Goal: Task Accomplishment & Management: Complete application form

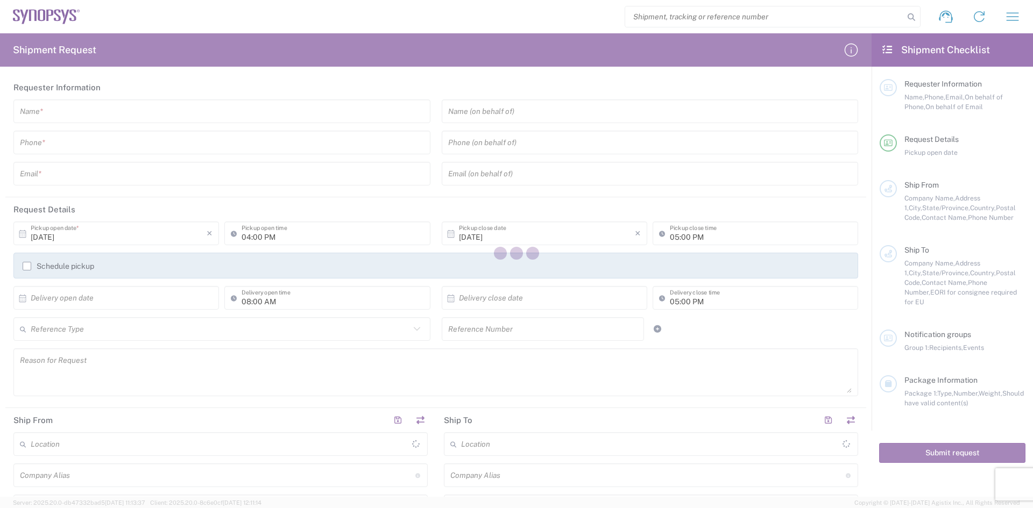
type input "[GEOGRAPHIC_DATA]"
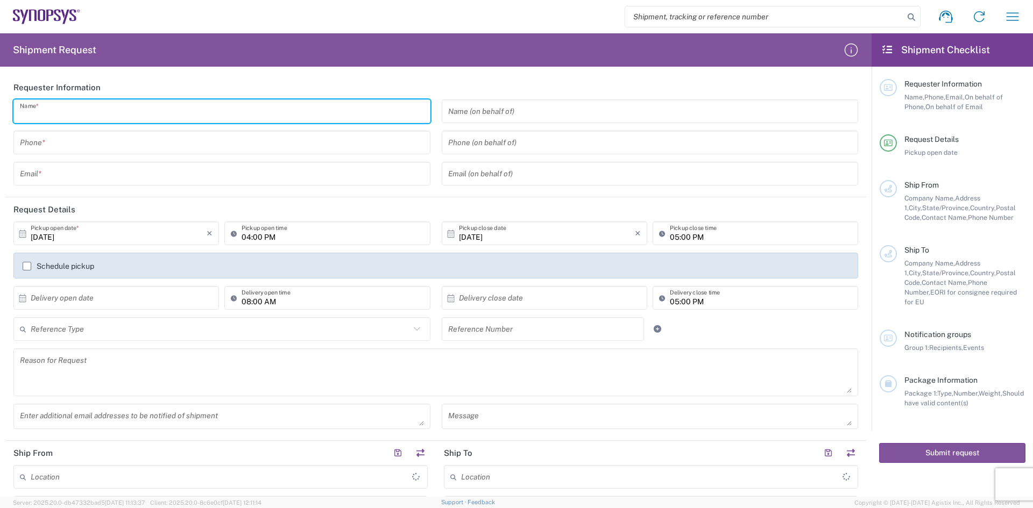
click at [38, 118] on input "text" at bounding box center [222, 111] width 404 height 19
drag, startPoint x: 103, startPoint y: 112, endPoint x: 0, endPoint y: 146, distance: 108.2
click at [0, 141] on form "Requester Information a Name * Phone * Email * Name (on behalf of) Phone (on be…" at bounding box center [435, 286] width 871 height 422
type input "[PERSON_NAME]"
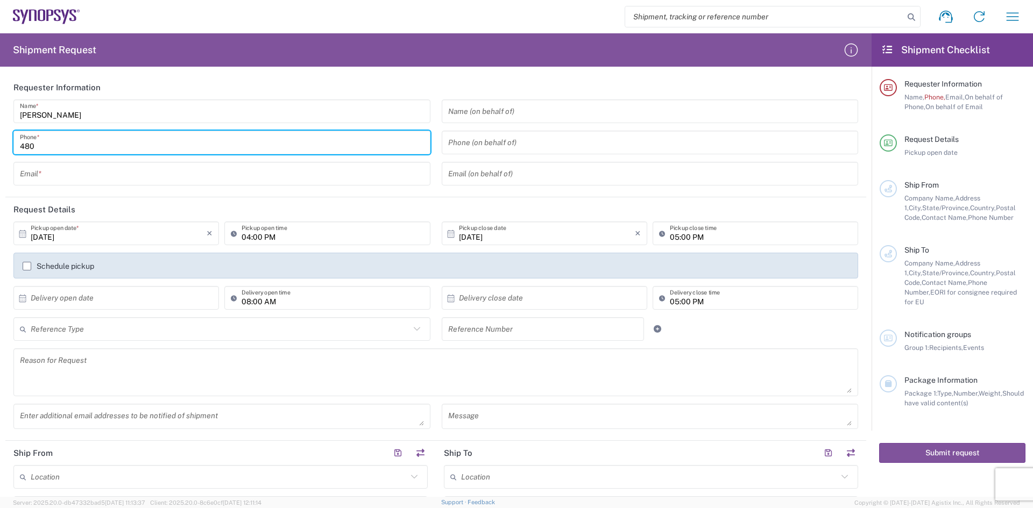
type input "4806436050"
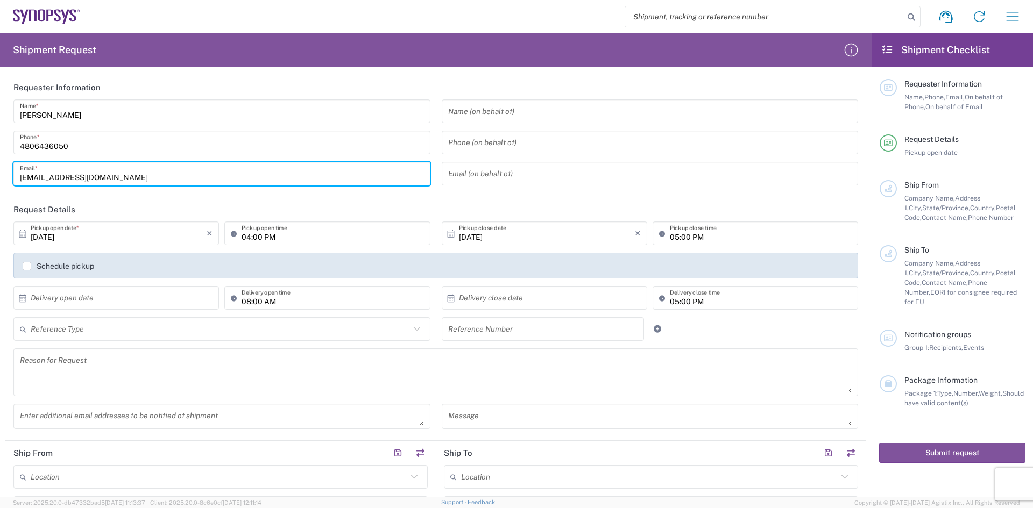
drag, startPoint x: 151, startPoint y: 183, endPoint x: 0, endPoint y: 226, distance: 157.1
click at [0, 223] on form "Requester Information [PERSON_NAME] Name * [PHONE_NUMBER] Phone * [EMAIL_ADDRES…" at bounding box center [435, 286] width 871 height 422
type input "[PERSON_NAME][EMAIL_ADDRESS][PERSON_NAME][DOMAIN_NAME]"
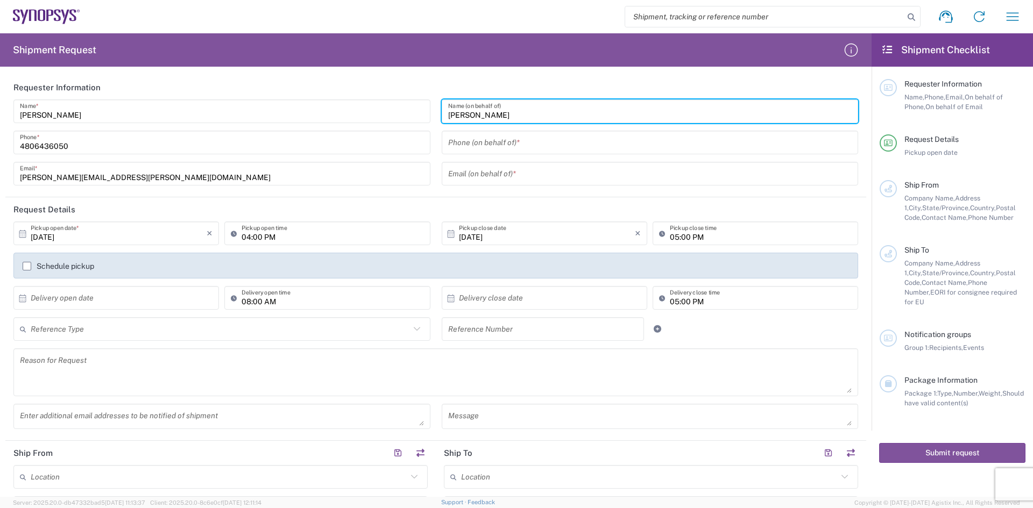
type input "[PERSON_NAME]"
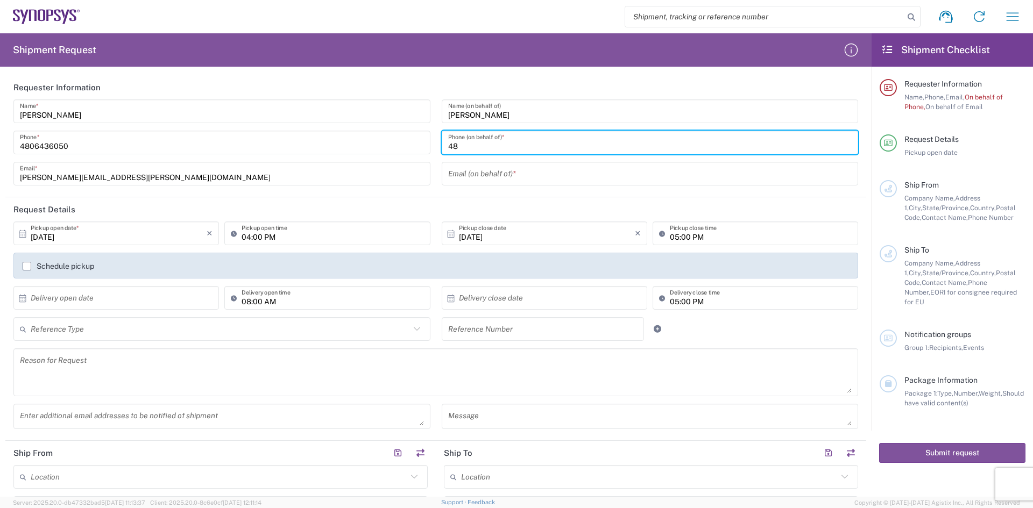
type input "4"
type input "[PHONE_NUMBER]"
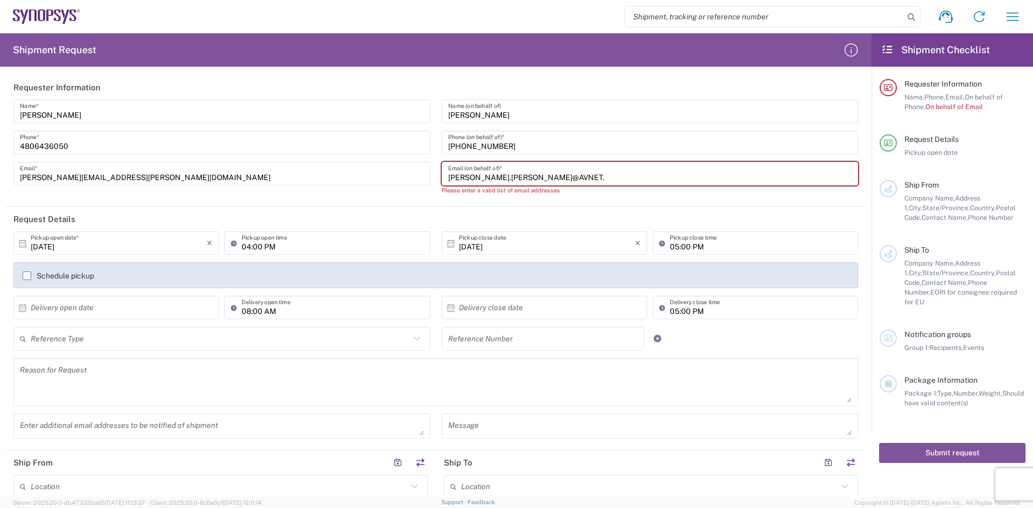
drag, startPoint x: 546, startPoint y: 171, endPoint x: 538, endPoint y: 181, distance: 12.6
click at [539, 180] on input "[PERSON_NAME].[PERSON_NAME]@AVNET." at bounding box center [650, 174] width 404 height 19
paste input "COM"
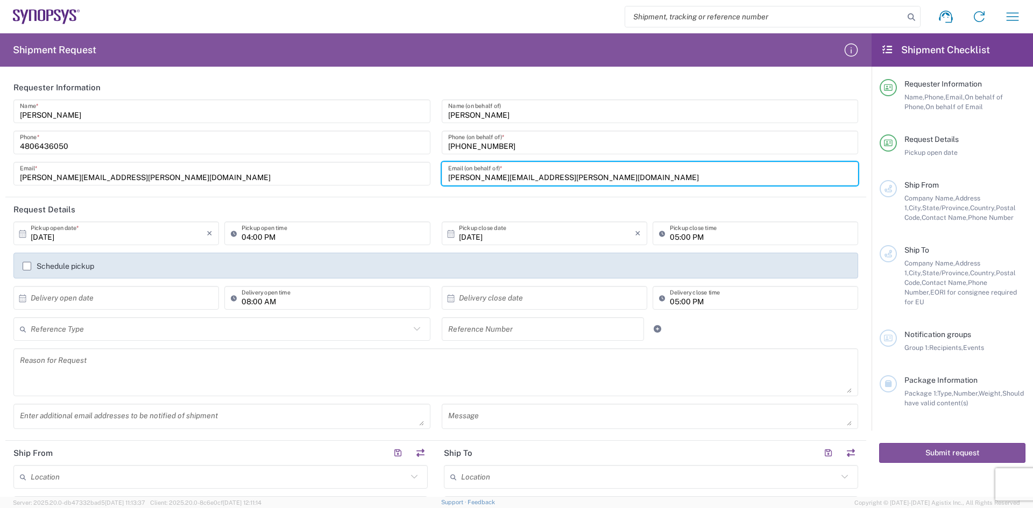
type input "[PERSON_NAME][EMAIL_ADDRESS][PERSON_NAME][DOMAIN_NAME]"
click at [139, 176] on input "[PERSON_NAME][EMAIL_ADDRESS][PERSON_NAME][DOMAIN_NAME]" at bounding box center [222, 174] width 404 height 19
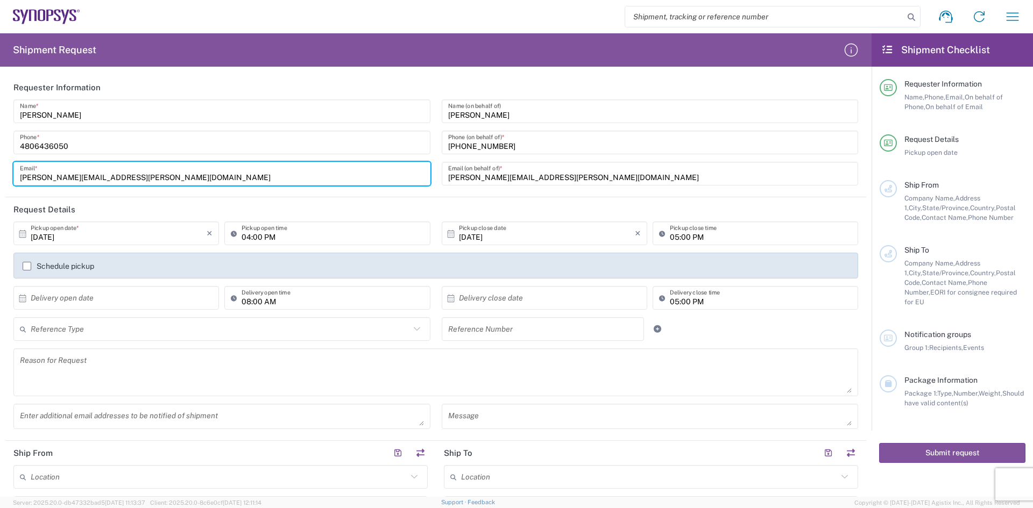
click at [227, 339] on div "Reference Type" at bounding box center [221, 329] width 417 height 24
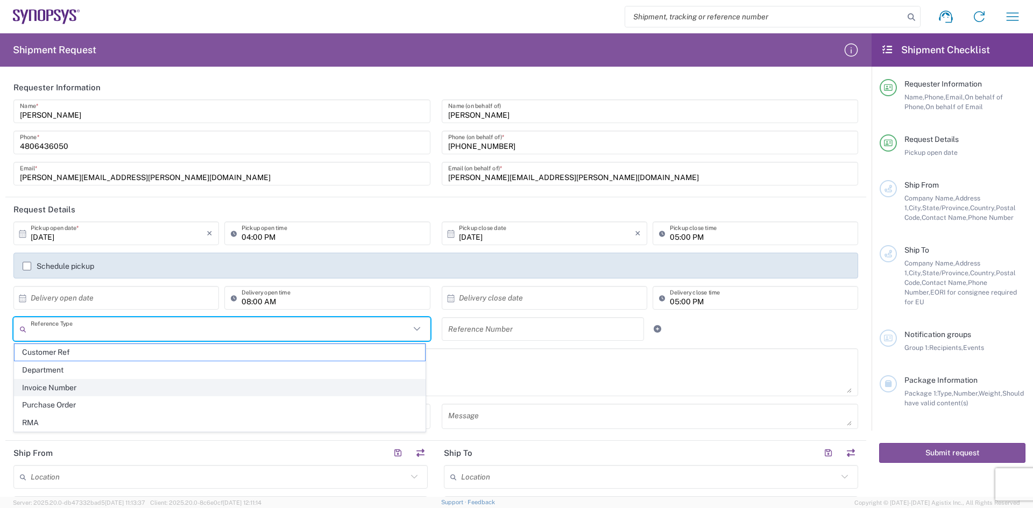
click at [110, 393] on span "Invoice Number" at bounding box center [220, 388] width 410 height 17
type input "Invoice Number"
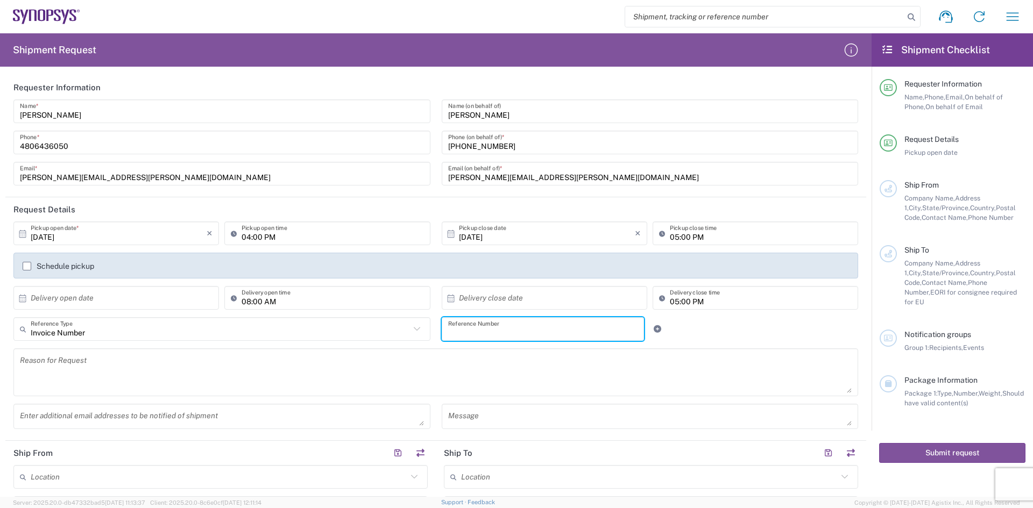
drag, startPoint x: 451, startPoint y: 332, endPoint x: 440, endPoint y: 308, distance: 26.7
click at [448, 320] on input "text" at bounding box center [543, 329] width 190 height 19
type input "8017581539"
click at [652, 333] on link at bounding box center [657, 329] width 15 height 15
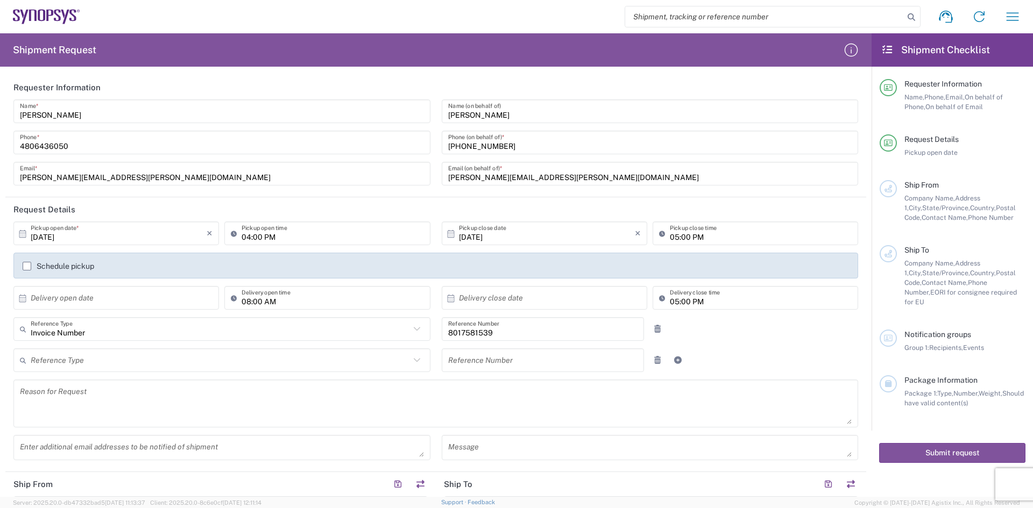
click at [132, 373] on div "Reference Type Customer Ref Department Invoice Number Purchase Order RMA" at bounding box center [222, 364] width 428 height 31
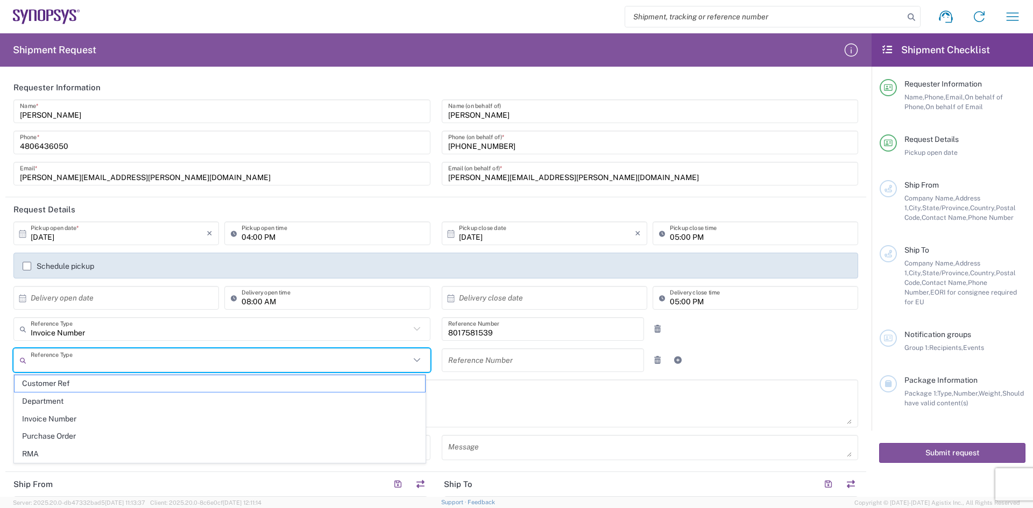
click at [135, 367] on input "text" at bounding box center [220, 360] width 379 height 19
drag, startPoint x: 68, startPoint y: 432, endPoint x: 304, endPoint y: 354, distance: 249.0
click at [69, 429] on span "Purchase Order" at bounding box center [220, 436] width 410 height 17
type input "Purchase Order"
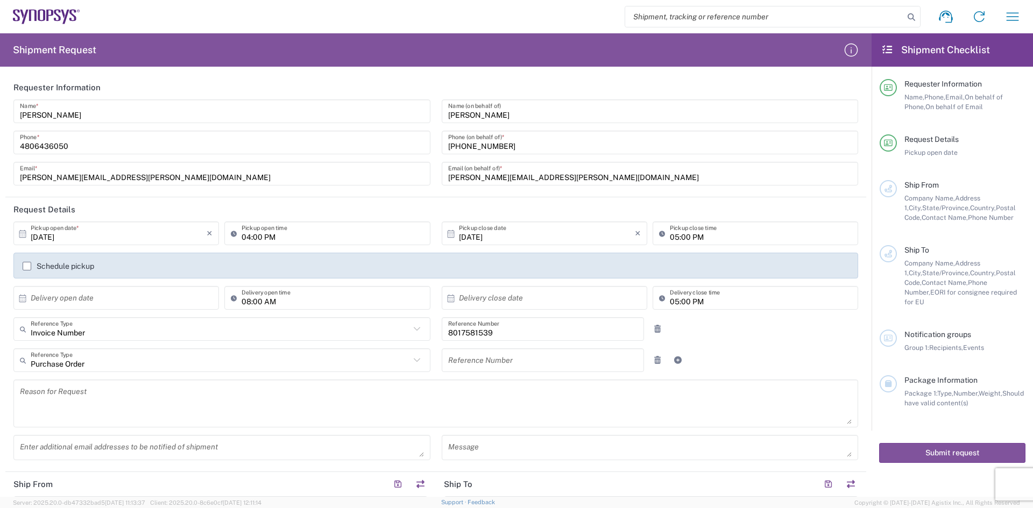
click at [460, 357] on input "text" at bounding box center [543, 360] width 190 height 19
type input "3000021308"
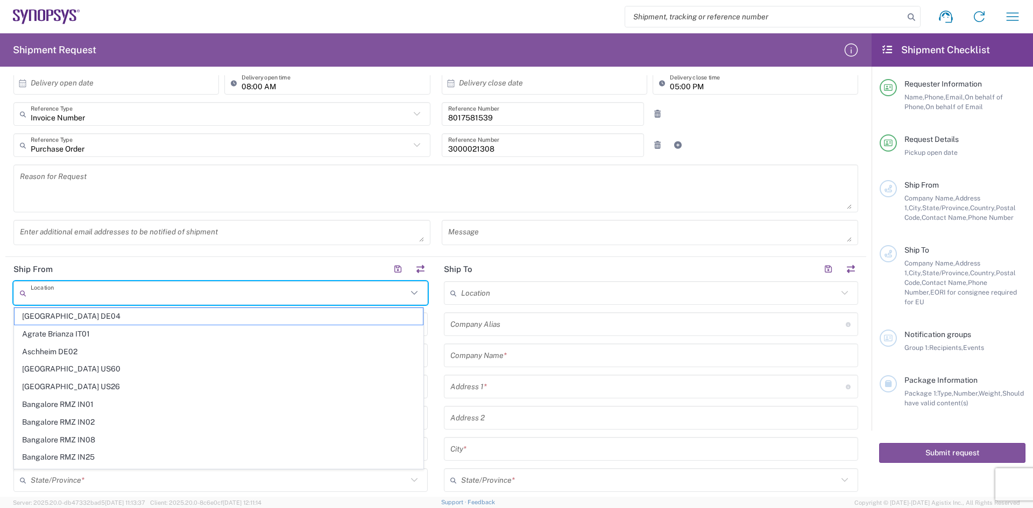
click at [66, 299] on input "text" at bounding box center [219, 293] width 377 height 19
click at [80, 272] on header "Ship From" at bounding box center [220, 269] width 430 height 24
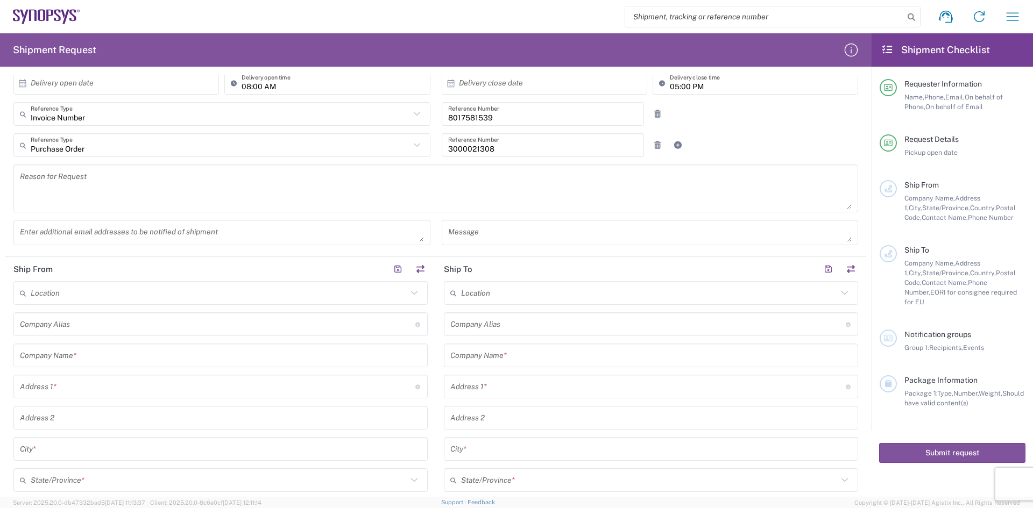
click at [66, 350] on input "text" at bounding box center [220, 355] width 401 height 19
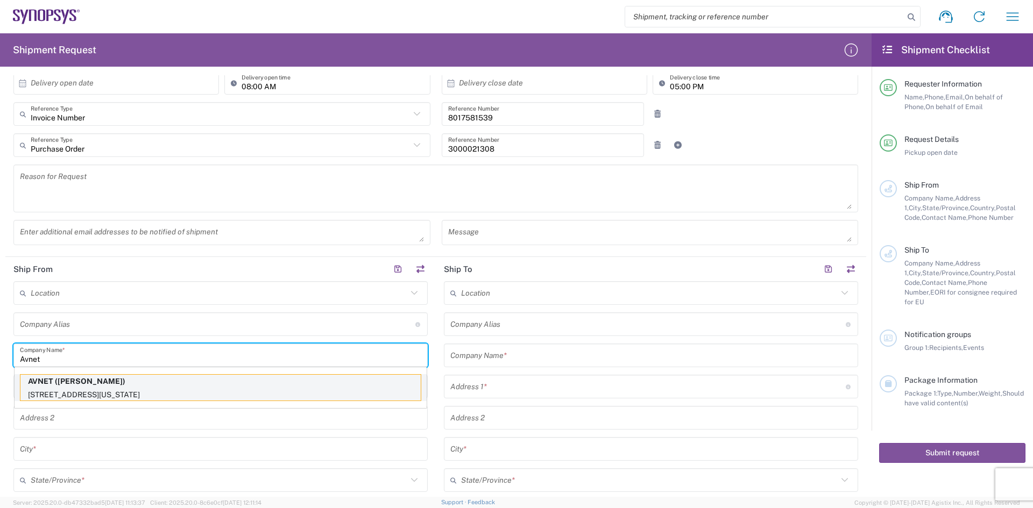
click at [119, 386] on p "AVNET ([PERSON_NAME])" at bounding box center [220, 381] width 400 height 13
type input "AVNET"
type input "[STREET_ADDRESS]"
type input "[US_STATE]"
type input "[PERSON_NAME]"
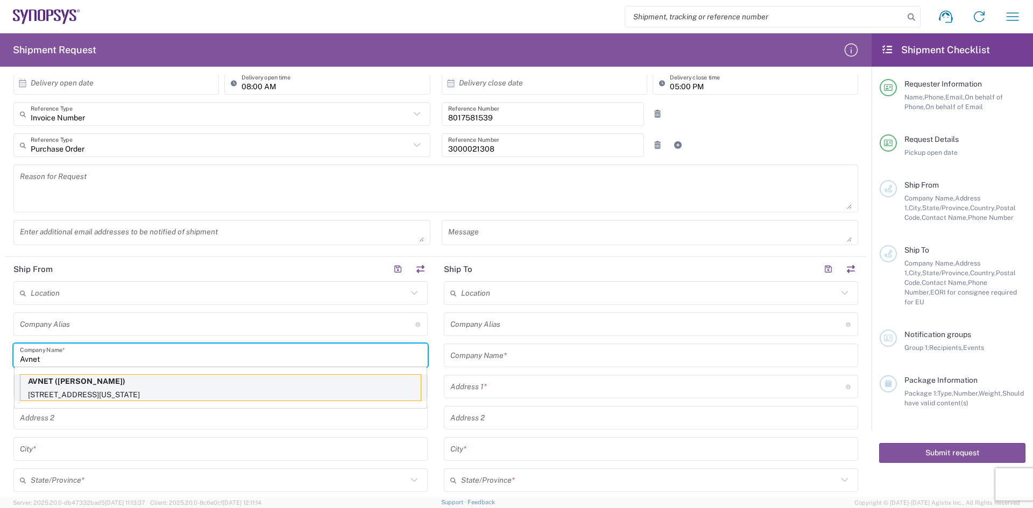
type input "[US_STATE]"
type input "85226"
type input "[PERSON_NAME]"
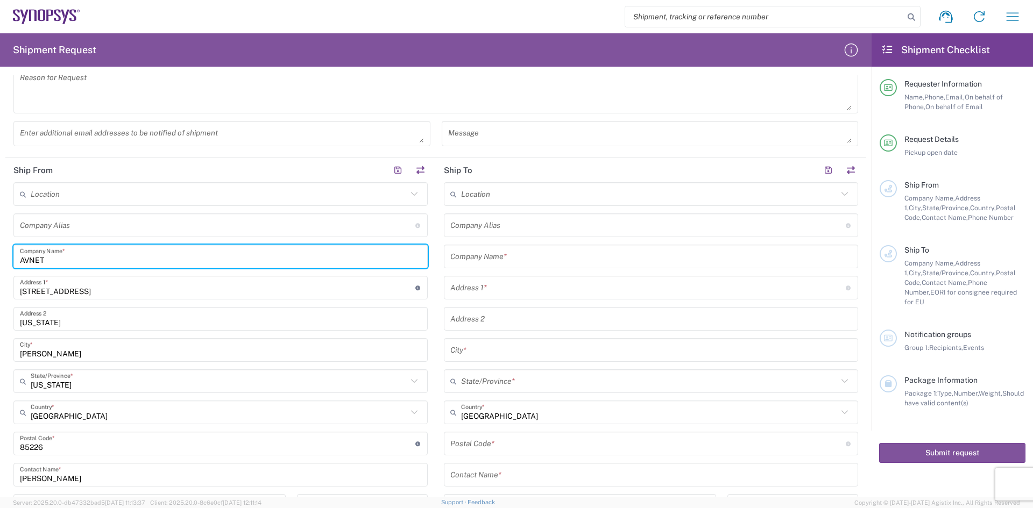
scroll to position [430, 0]
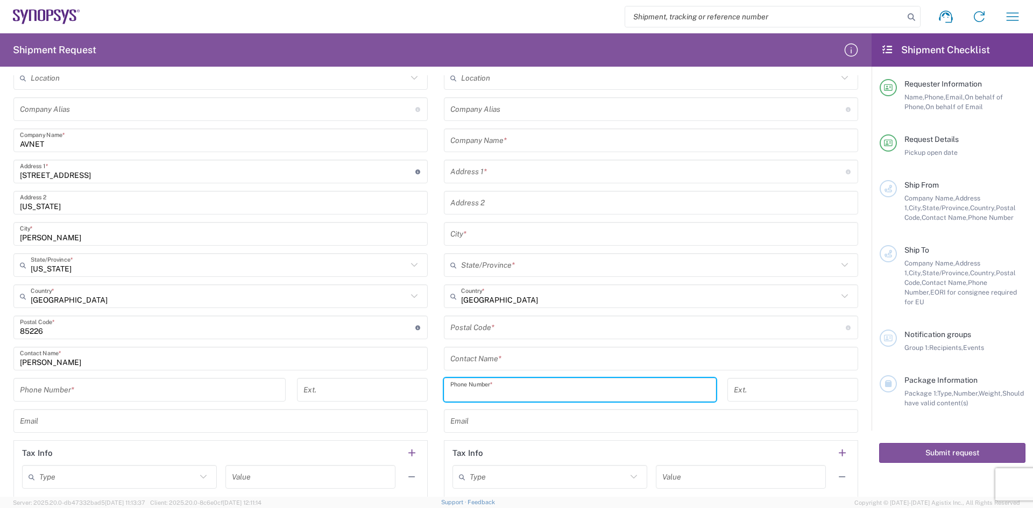
drag, startPoint x: 520, startPoint y: 389, endPoint x: 494, endPoint y: 346, distance: 50.0
click at [520, 389] on input "tel" at bounding box center [579, 390] width 259 height 19
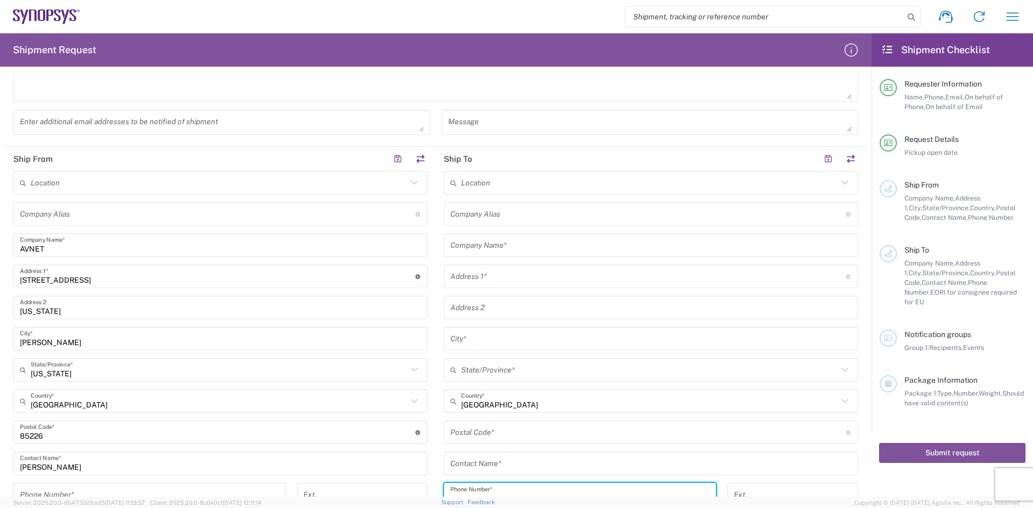
scroll to position [323, 0]
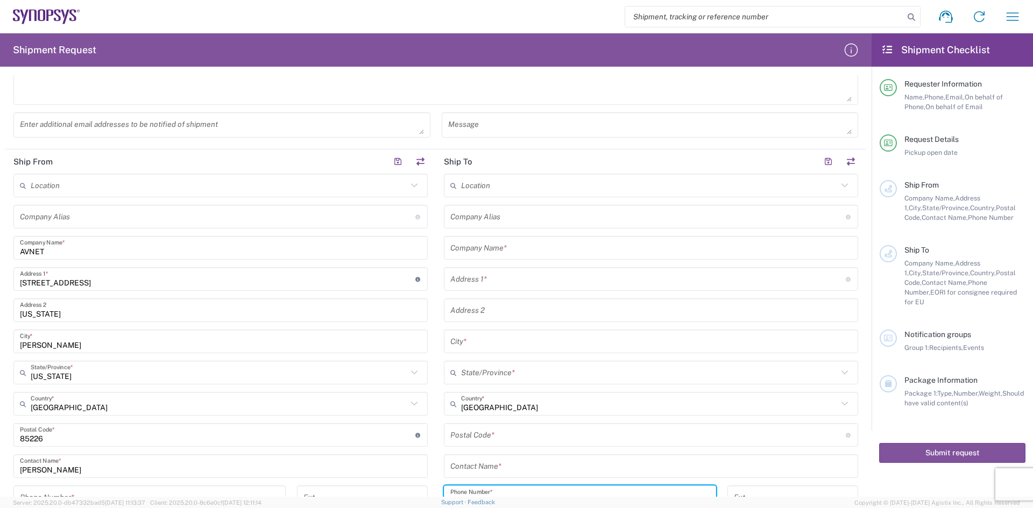
drag, startPoint x: 463, startPoint y: 358, endPoint x: 471, endPoint y: 317, distance: 41.7
click at [463, 356] on div "Location [GEOGRAPHIC_DATA] DE04 Agrate Brianza IT01 [GEOGRAPHIC_DATA] DE02 [GEO…" at bounding box center [651, 391] width 414 height 435
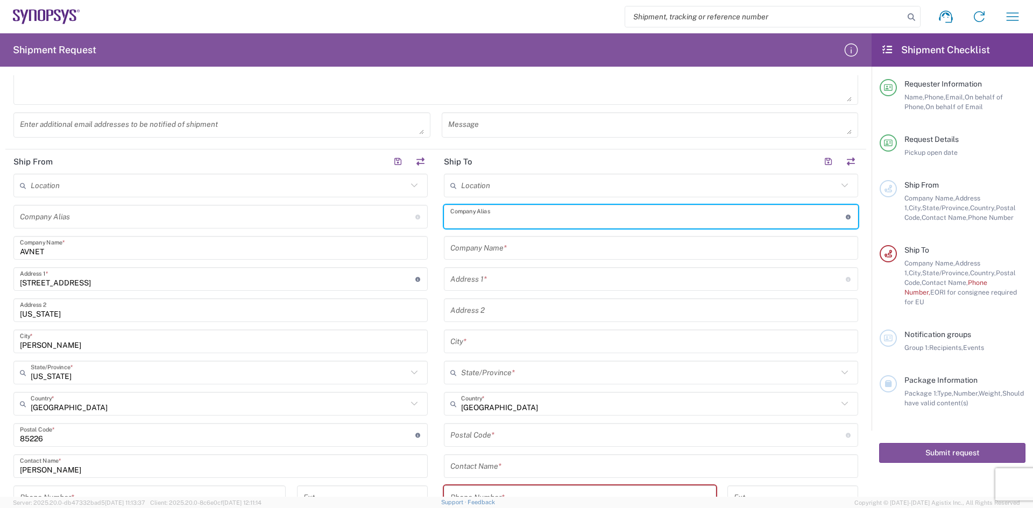
drag, startPoint x: 478, startPoint y: 214, endPoint x: 482, endPoint y: 230, distance: 16.7
click at [478, 214] on input "text" at bounding box center [647, 217] width 395 height 19
click at [484, 252] on input "text" at bounding box center [650, 248] width 401 height 19
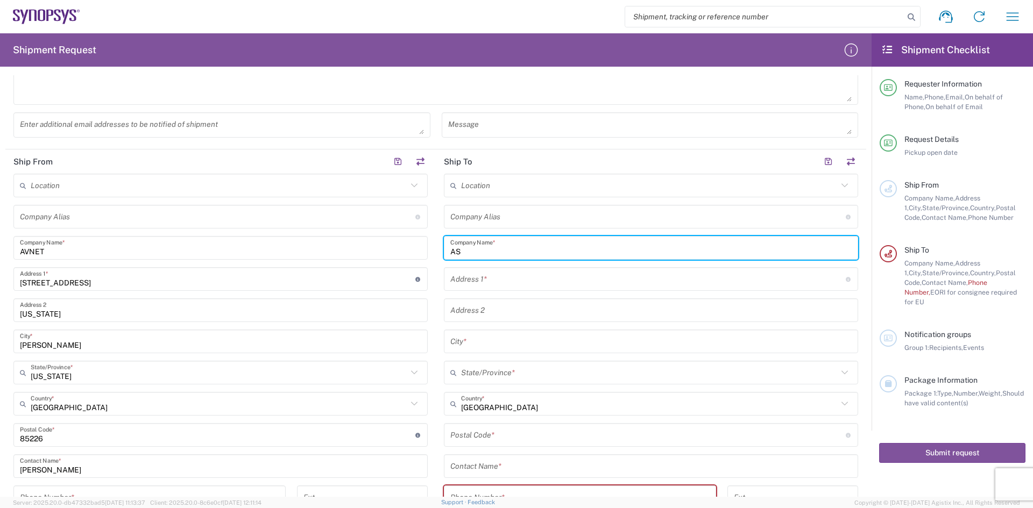
type input "A"
type input "Synopsys Inc"
type input "[STREET_ADDRESS]"
type input "Fremont"
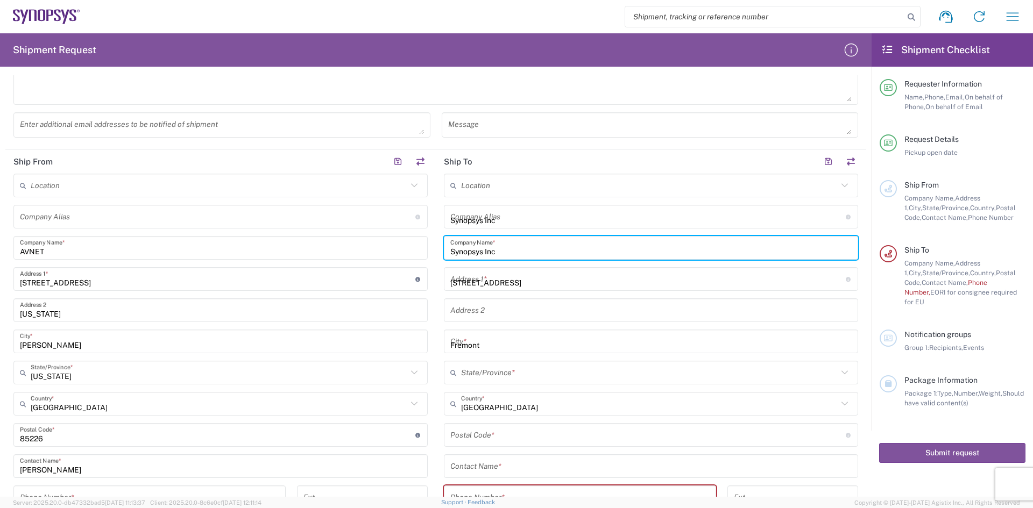
type input "[US_STATE]"
type input "[GEOGRAPHIC_DATA]"
type input "94539-7498"
type input "6505845000"
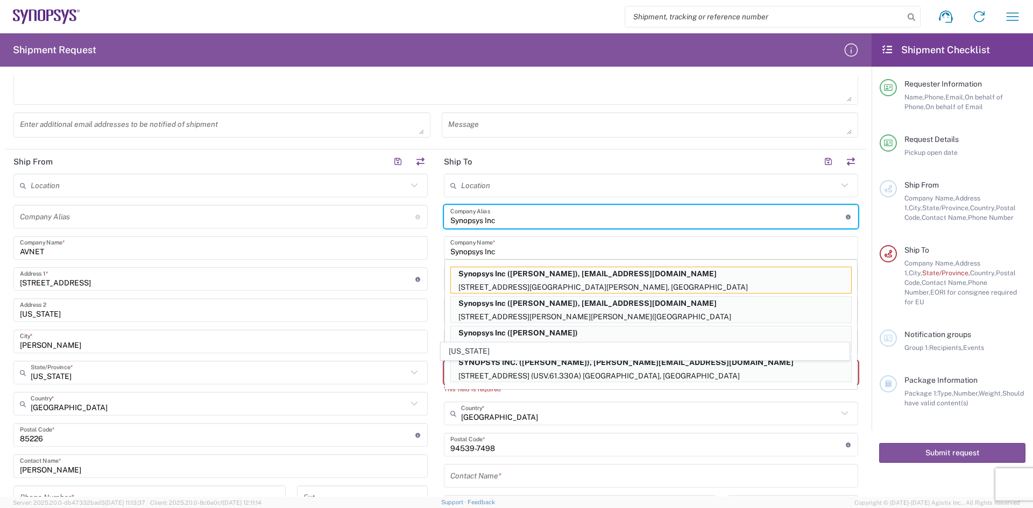
drag, startPoint x: 524, startPoint y: 220, endPoint x: 298, endPoint y: 233, distance: 226.8
click at [335, 231] on div "Ship From Location [GEOGRAPHIC_DATA] DE04 Agrate Brianza IT01 [GEOGRAPHIC_DATA]…" at bounding box center [435, 386] width 861 height 473
click at [517, 146] on agx-form-section "Request Details [DATE] × Pickup open date * Cancel Apply 04:00 PM Pickup open t…" at bounding box center [435, 12] width 861 height 275
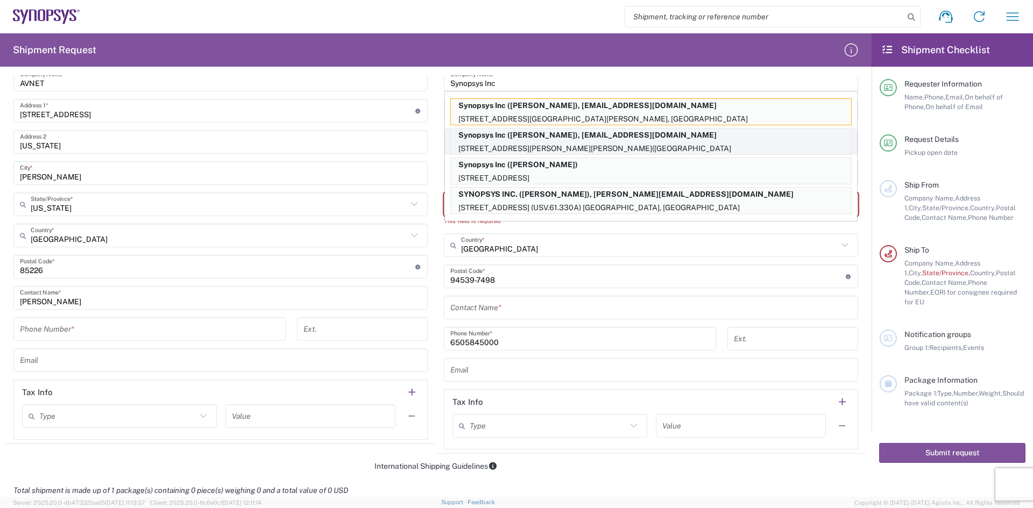
scroll to position [430, 0]
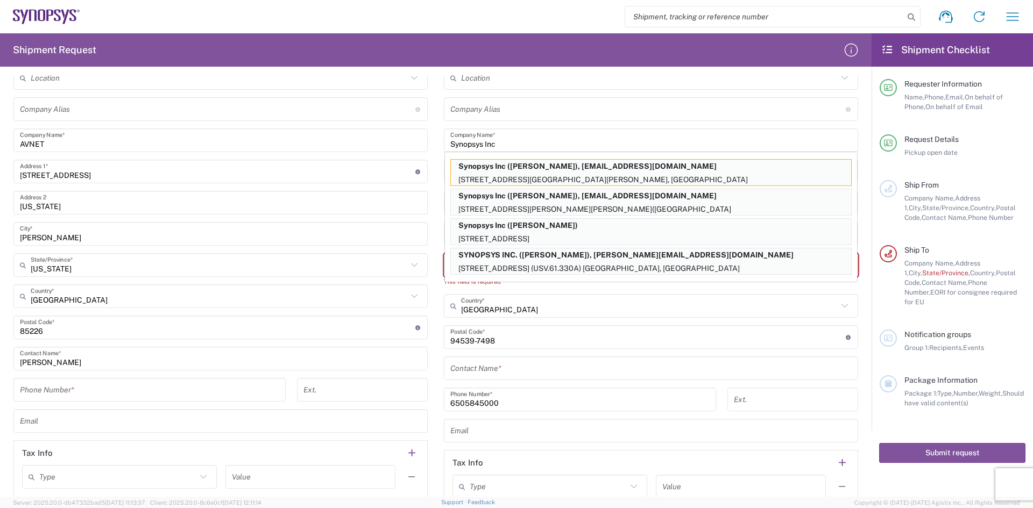
click at [436, 375] on main "Location [GEOGRAPHIC_DATA] DE04 Agrate Brianza IT01 [GEOGRAPHIC_DATA] DE02 [GEO…" at bounding box center [651, 288] width 430 height 444
click at [472, 371] on input "text" at bounding box center [650, 368] width 401 height 19
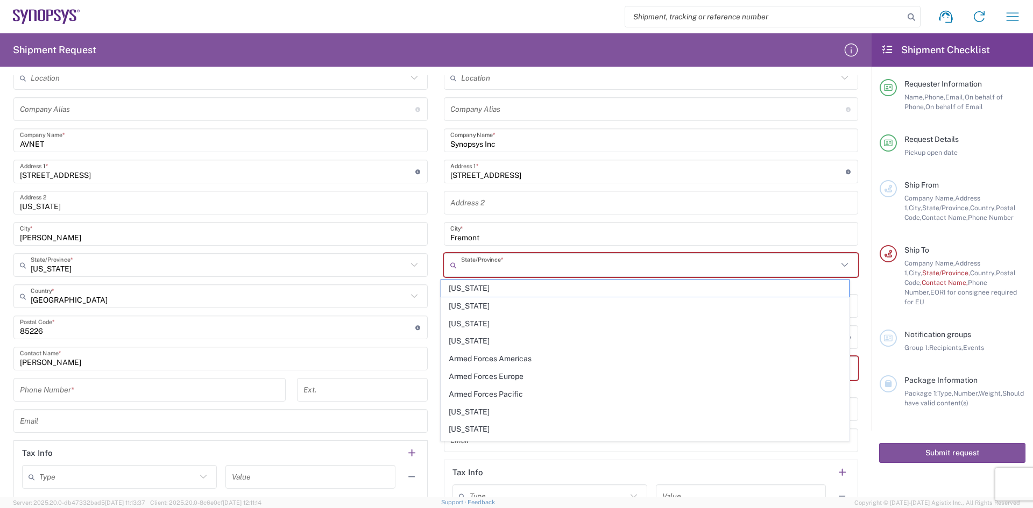
click at [468, 264] on input "text" at bounding box center [649, 265] width 377 height 19
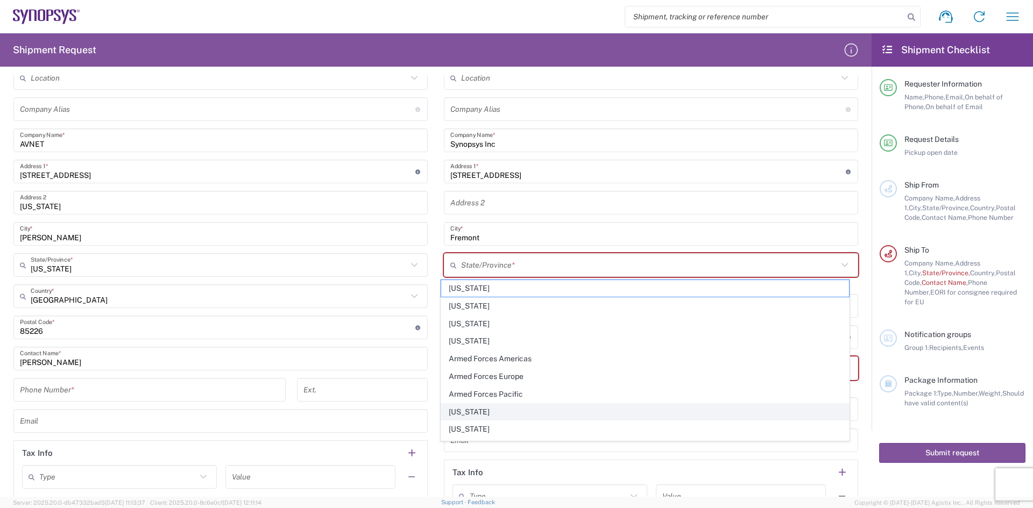
click at [471, 413] on span "[US_STATE]" at bounding box center [645, 412] width 408 height 17
type input "[US_STATE]"
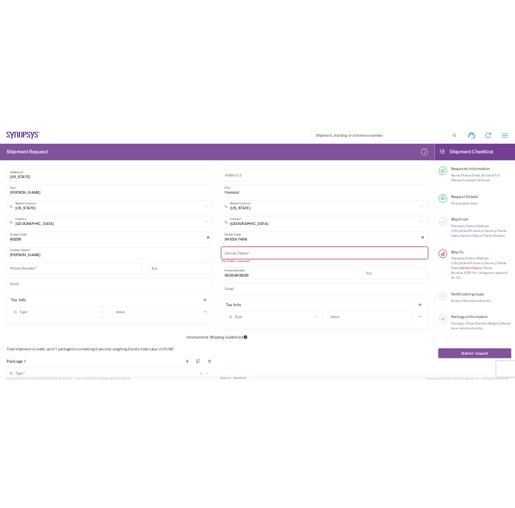
scroll to position [538, 0]
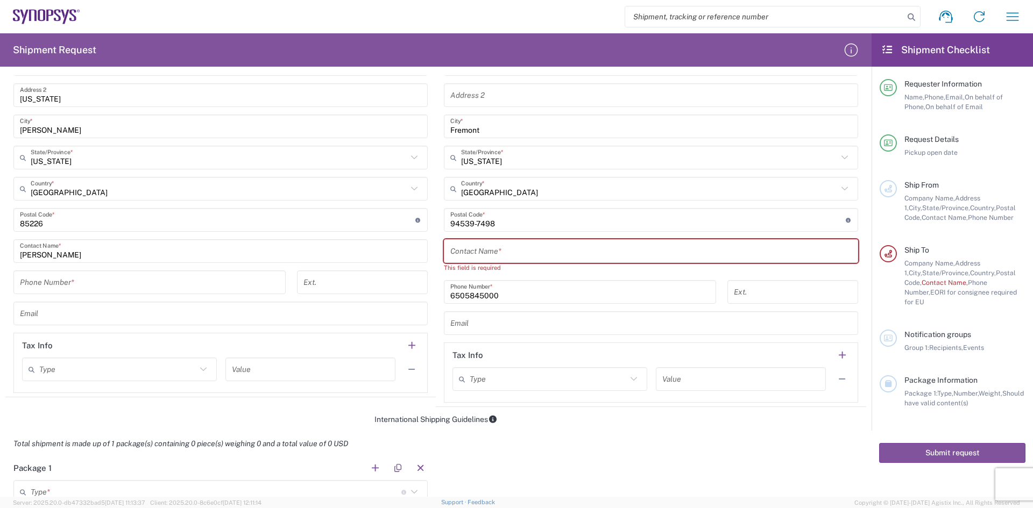
click at [518, 300] on input "6505845000" at bounding box center [579, 292] width 259 height 19
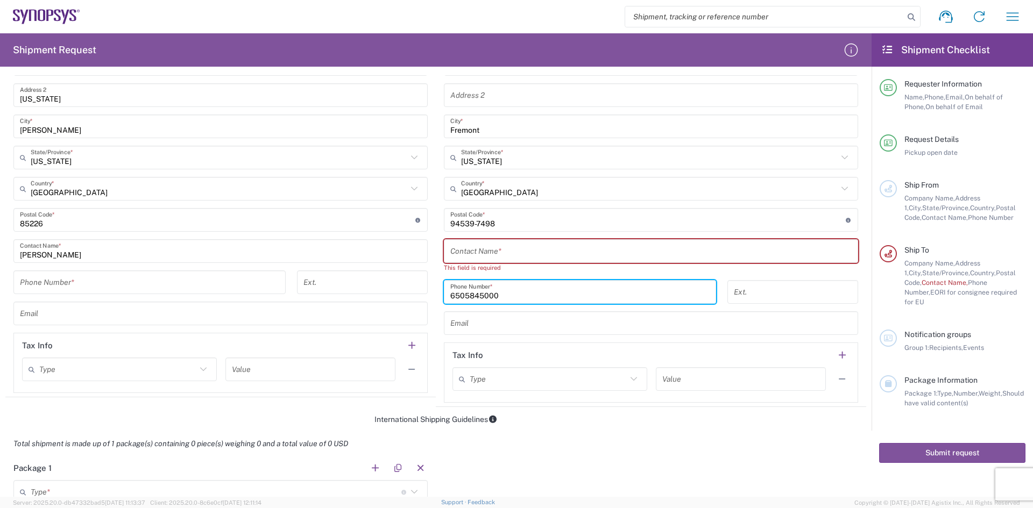
click at [518, 300] on input "6505845000" at bounding box center [579, 292] width 259 height 19
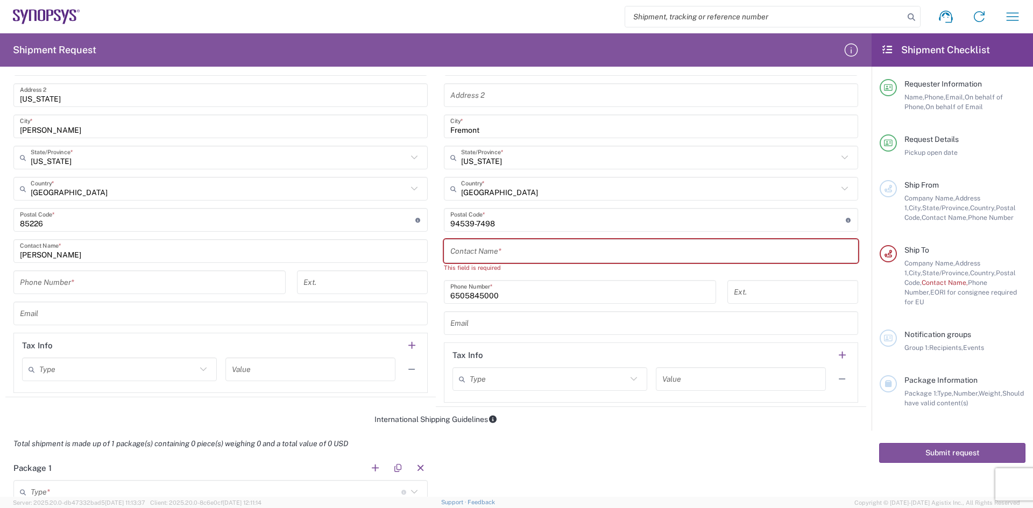
click at [483, 257] on input "text" at bounding box center [650, 251] width 401 height 19
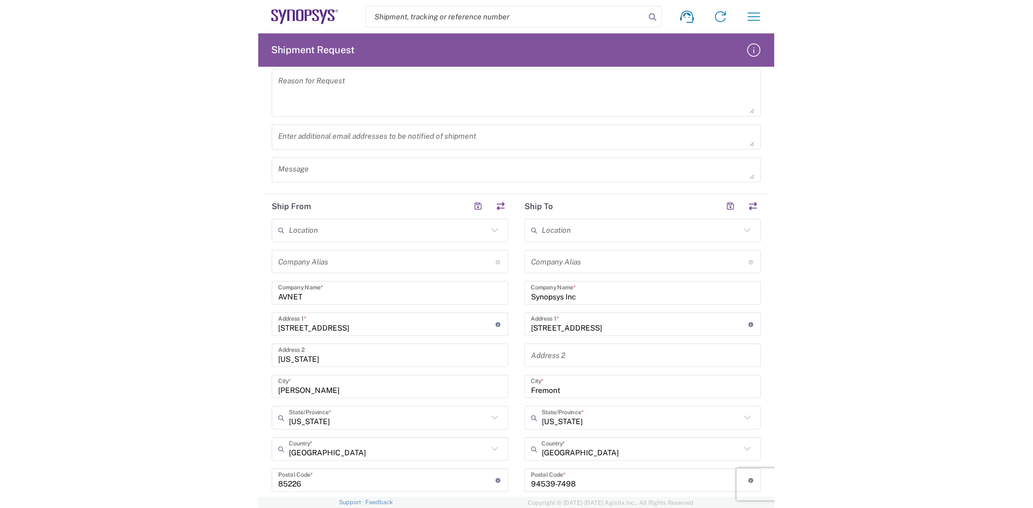
scroll to position [753, 0]
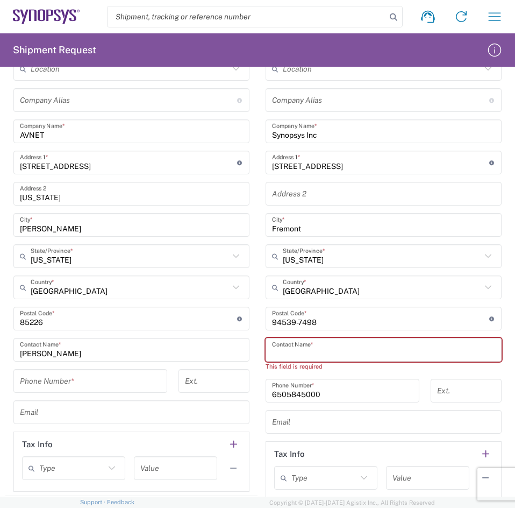
click at [320, 347] on input "text" at bounding box center [383, 349] width 223 height 19
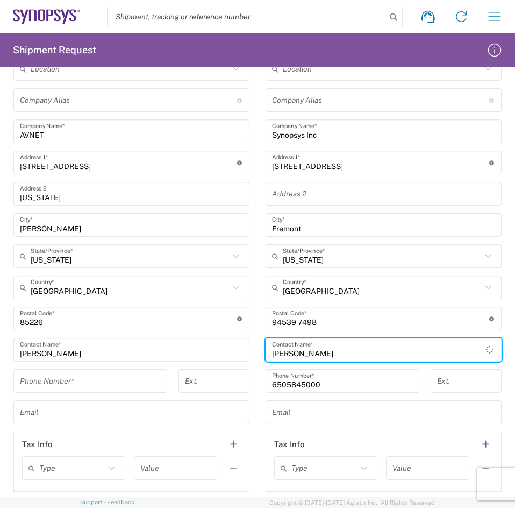
type input "[PERSON_NAME]"
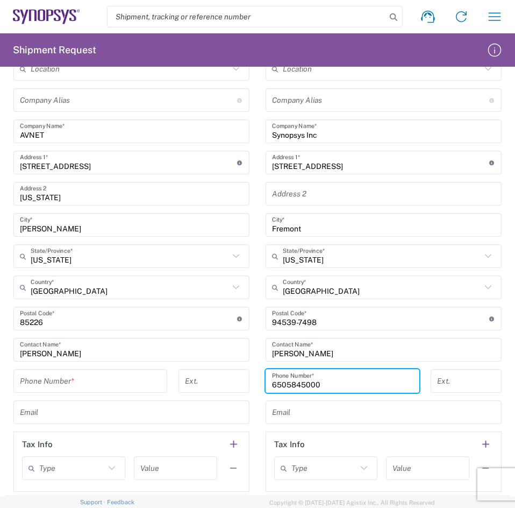
click at [307, 388] on input "6505845000" at bounding box center [342, 381] width 141 height 19
paste input "(650) 584-"
type input "[PHONE_NUMBER]"
click at [452, 377] on input "tel" at bounding box center [466, 381] width 58 height 19
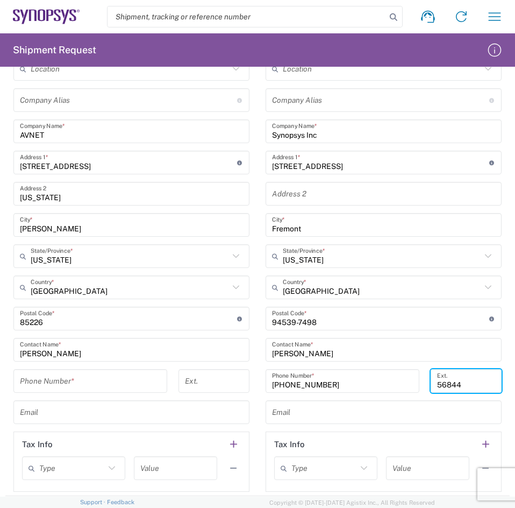
type input "56844"
click at [356, 414] on input "text" at bounding box center [383, 412] width 223 height 19
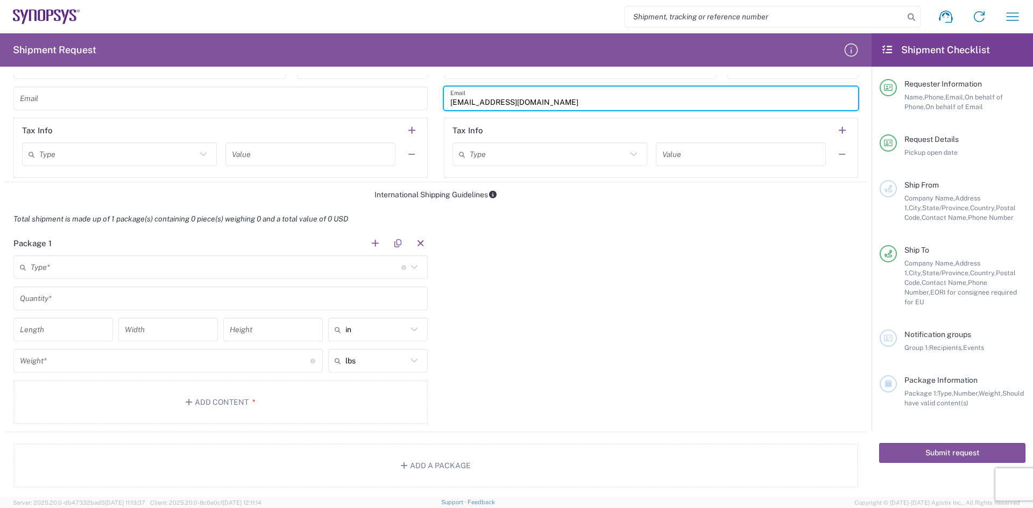
type input "[EMAIL_ADDRESS][DOMAIN_NAME]"
click at [59, 259] on input "text" at bounding box center [216, 267] width 371 height 19
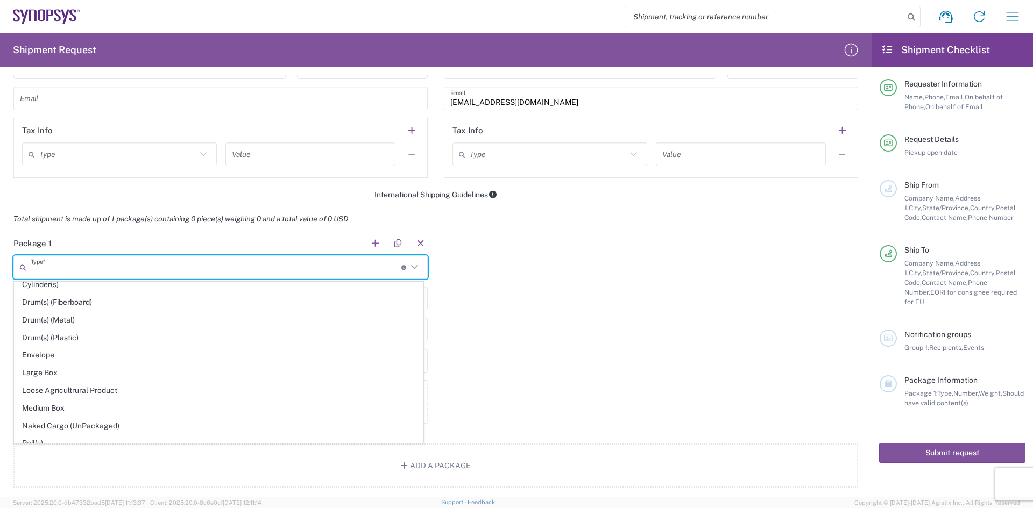
scroll to position [430, 0]
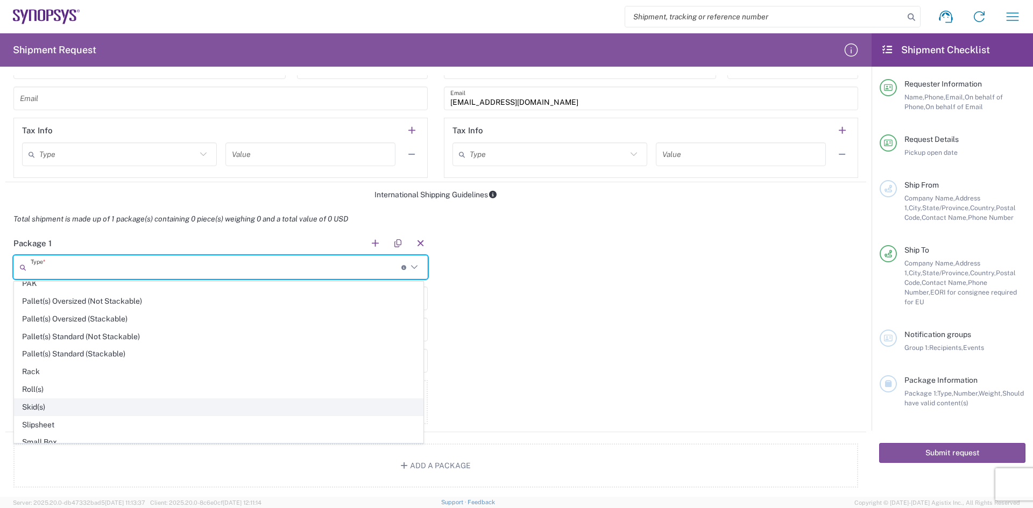
click at [49, 403] on span "Skid(s)" at bounding box center [219, 407] width 408 height 17
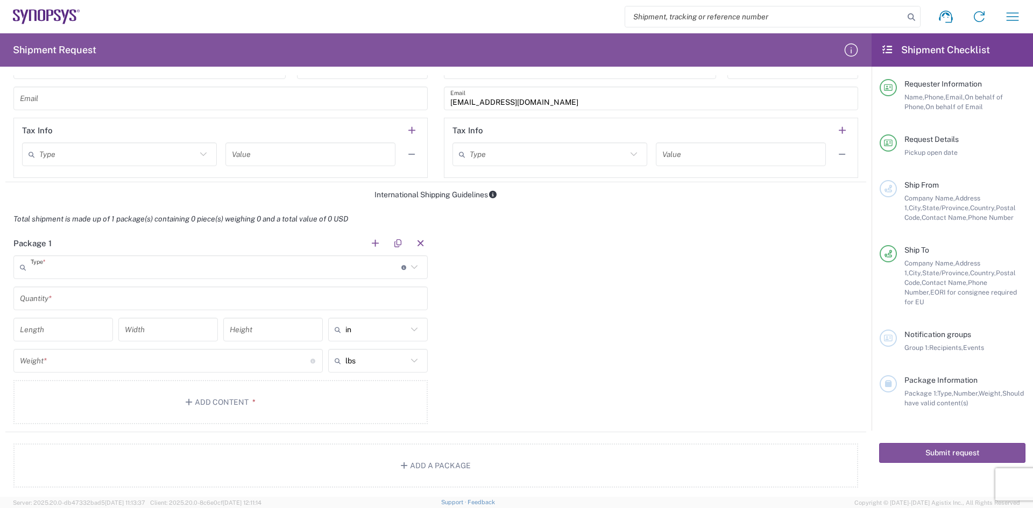
type input "Skid(s)"
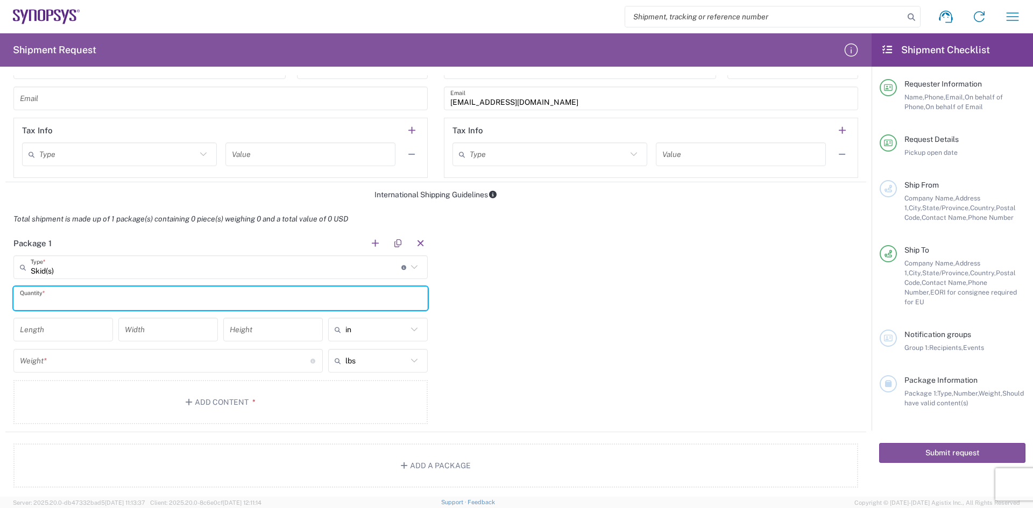
click at [44, 303] on input "text" at bounding box center [220, 298] width 401 height 19
type input "1"
click at [59, 337] on input "number" at bounding box center [63, 330] width 87 height 19
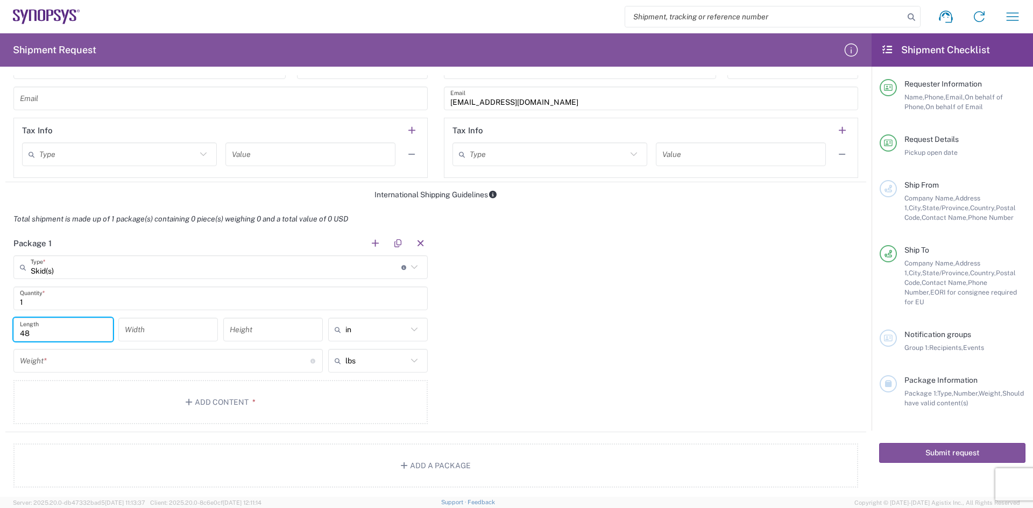
type input "48"
click at [145, 337] on input "2" at bounding box center [168, 330] width 87 height 19
type input "24"
click at [233, 333] on input "number" at bounding box center [273, 330] width 87 height 19
type input "17"
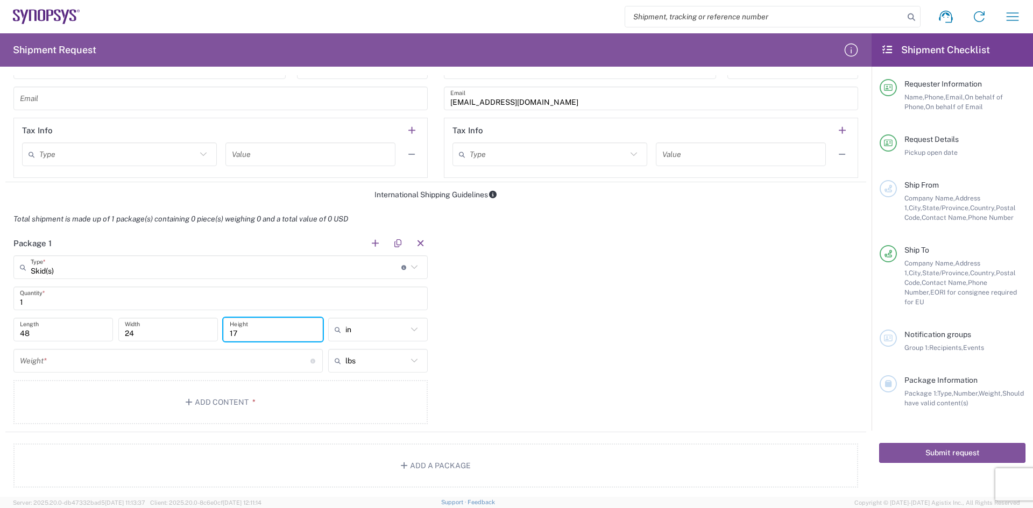
click at [120, 366] on input "number" at bounding box center [165, 361] width 290 height 19
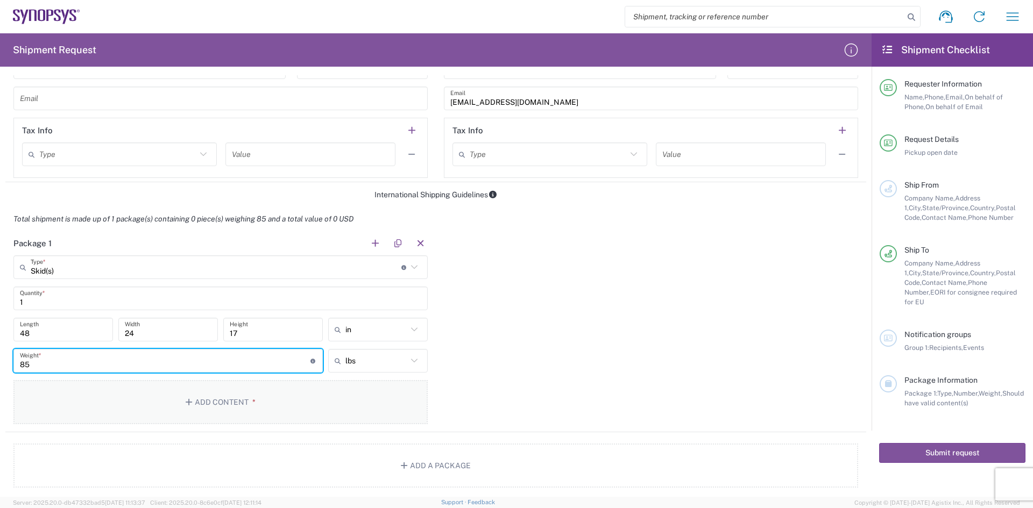
type input "85"
click at [181, 407] on button "Add Content *" at bounding box center [220, 402] width 414 height 44
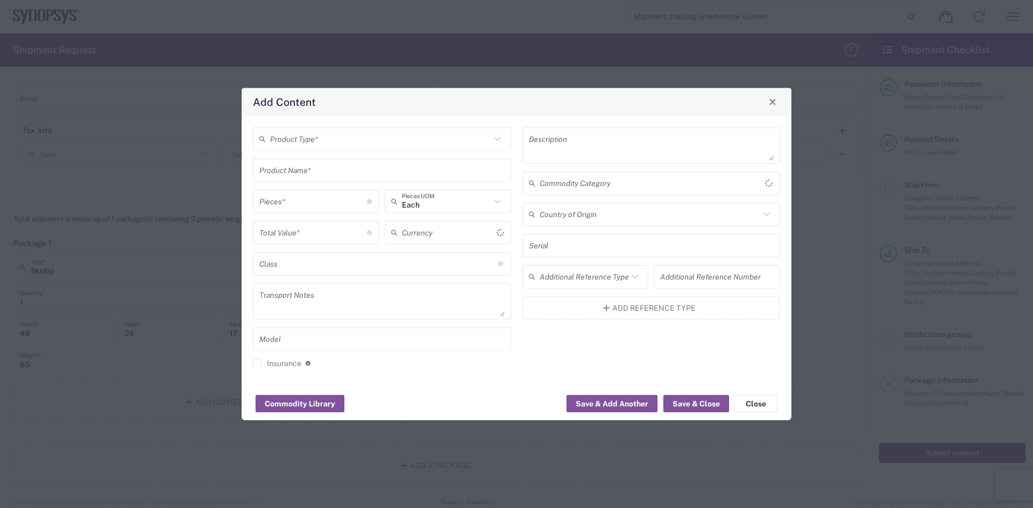
type input "US Dollar"
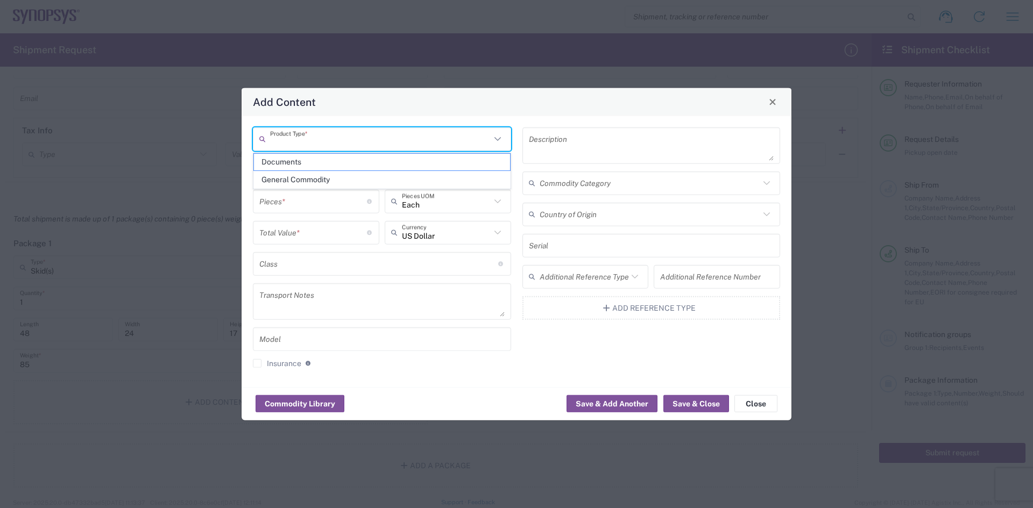
drag, startPoint x: 325, startPoint y: 130, endPoint x: 324, endPoint y: 144, distance: 13.5
click at [325, 132] on input "text" at bounding box center [380, 139] width 221 height 19
click at [321, 183] on span "General Commodity" at bounding box center [382, 180] width 256 height 17
type input "General Commodity"
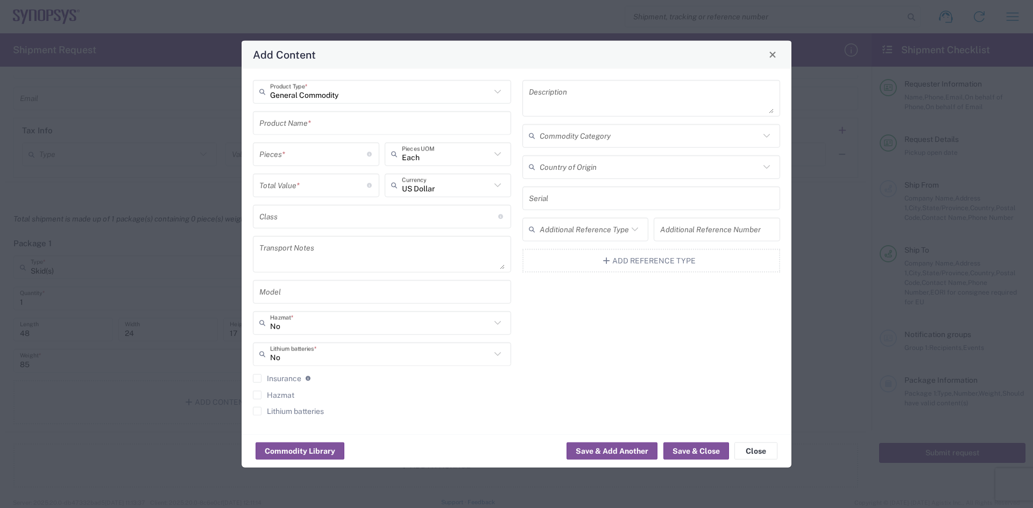
click at [321, 128] on input "text" at bounding box center [381, 122] width 245 height 19
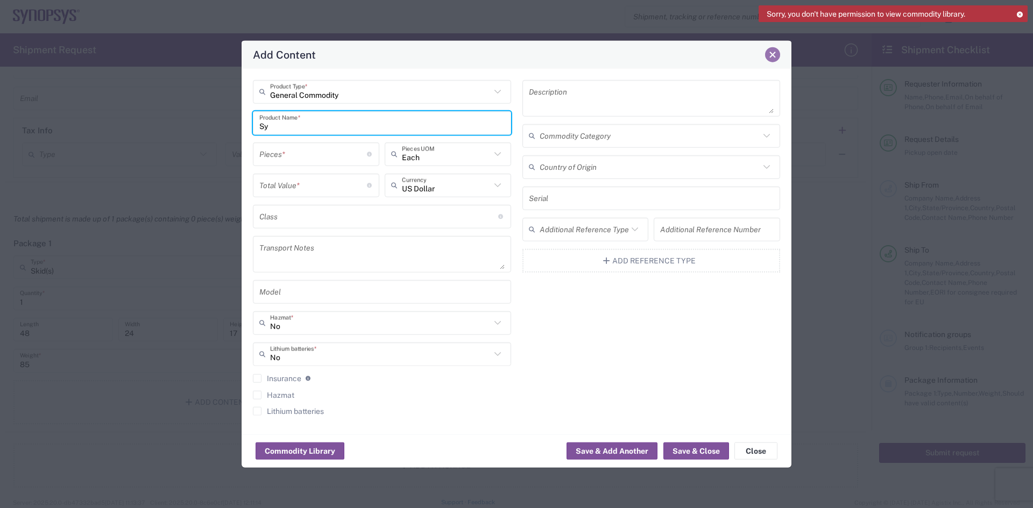
type input "Sy"
click at [565, 62] on div "Add Content" at bounding box center [516, 54] width 550 height 28
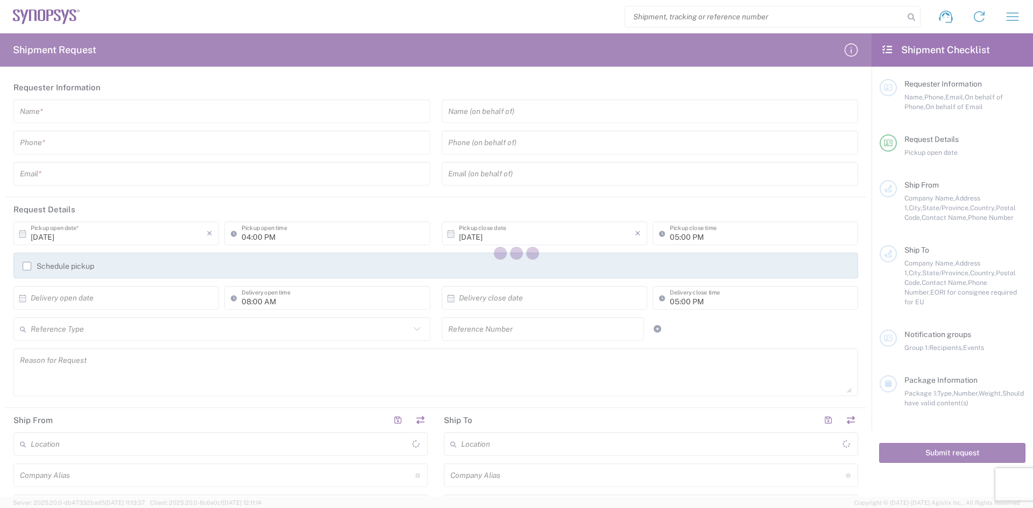
type input "[GEOGRAPHIC_DATA]"
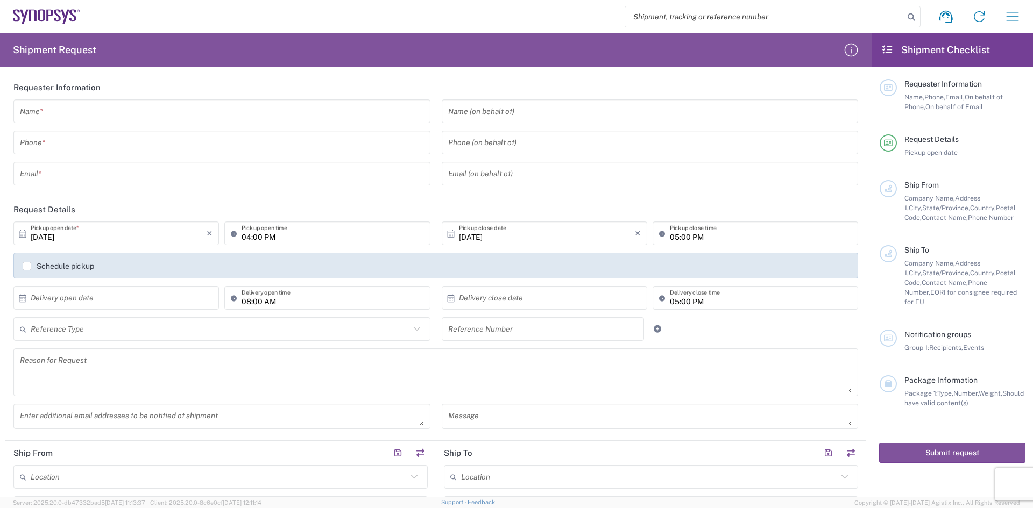
click at [81, 119] on input "text" at bounding box center [222, 111] width 404 height 19
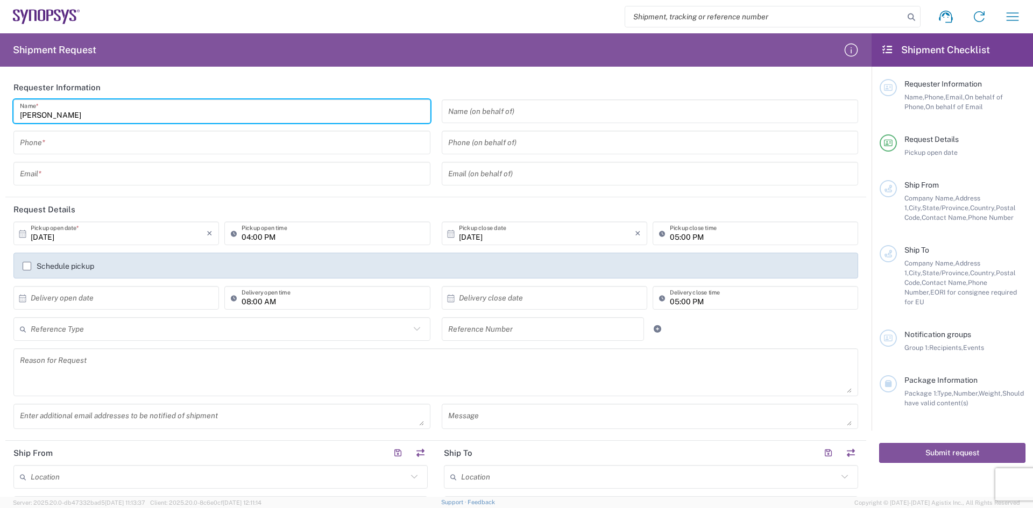
type input "[PERSON_NAME]"
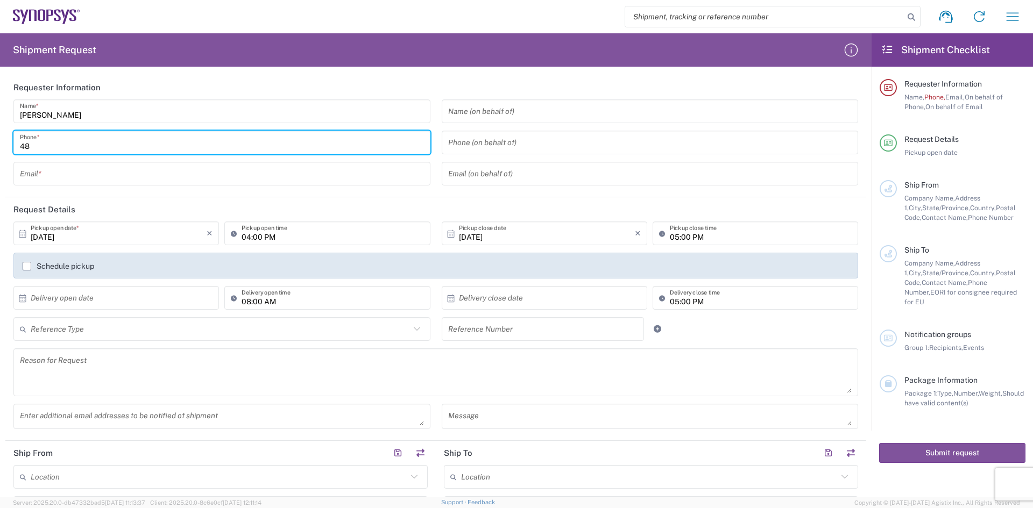
type input "4806436050"
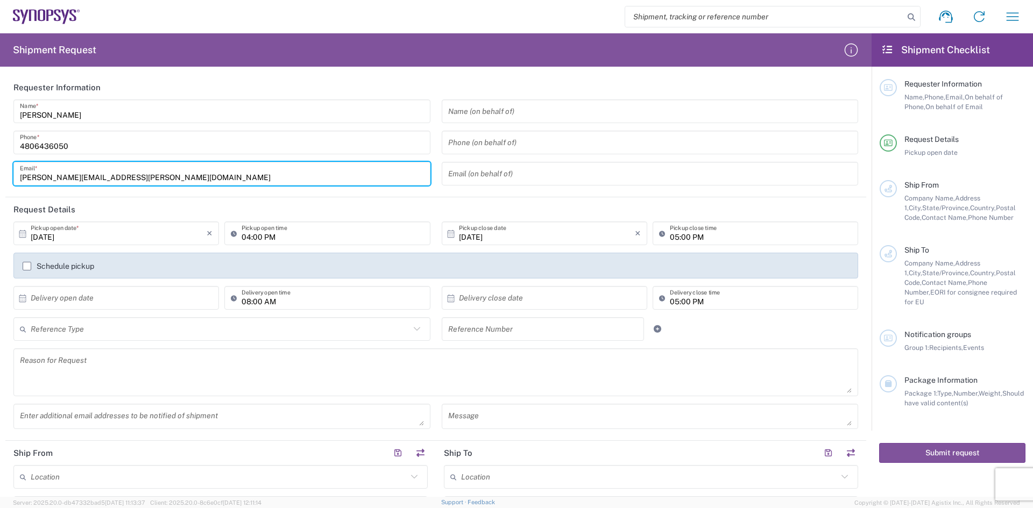
type input "Alexander.Perez@AVNET.com"
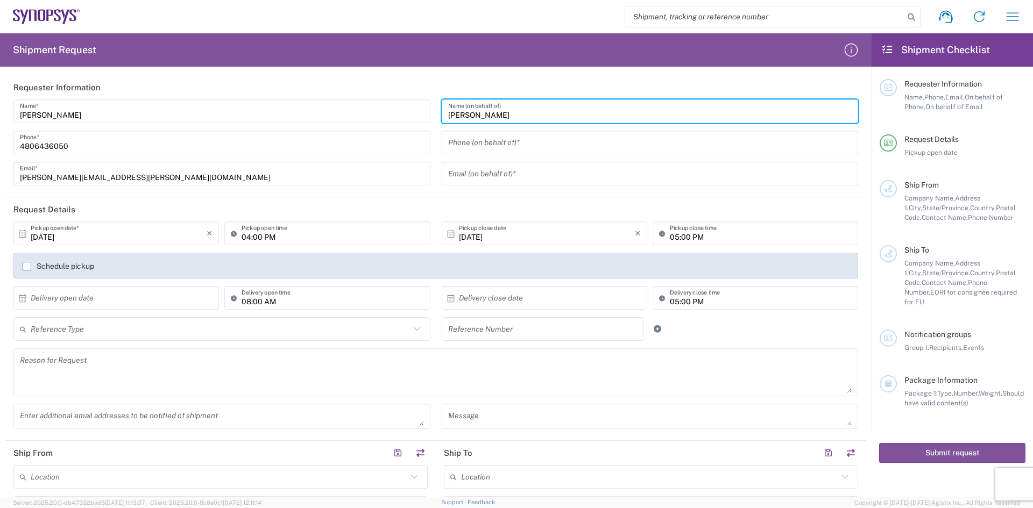
type input "[PERSON_NAME]"
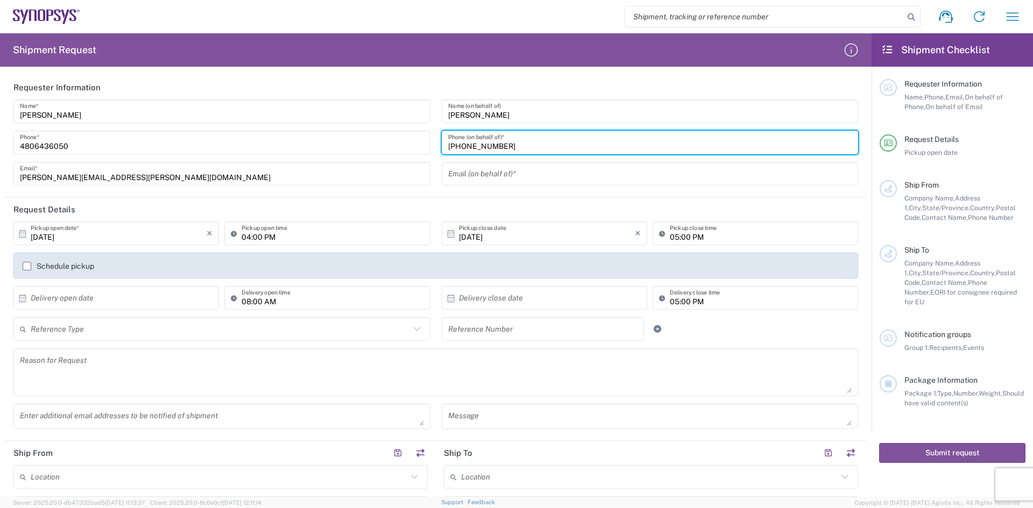
type input "[PHONE_NUMBER]"
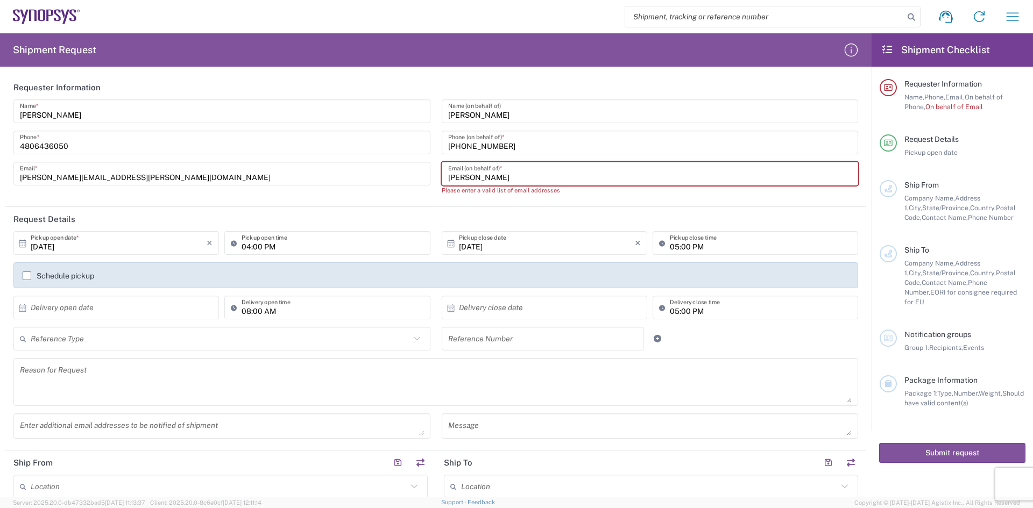
paste input ".Crockett@AVNET.COM"
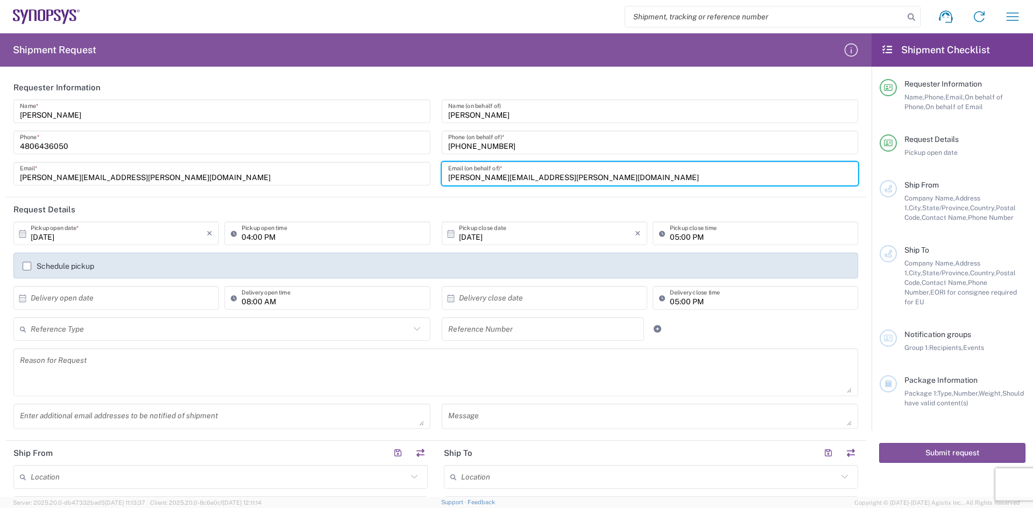
type input "[PERSON_NAME][EMAIL_ADDRESS][PERSON_NAME][DOMAIN_NAME]"
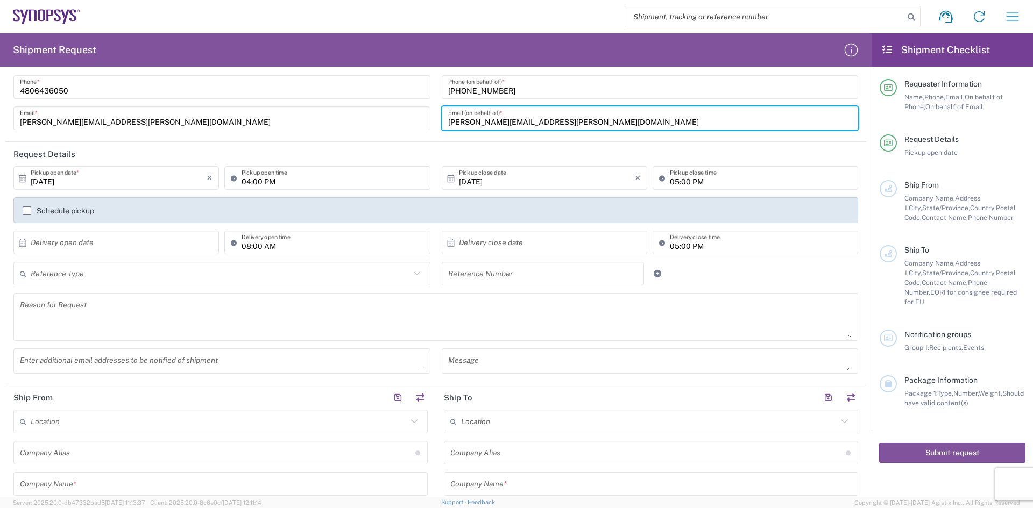
scroll to position [161, 0]
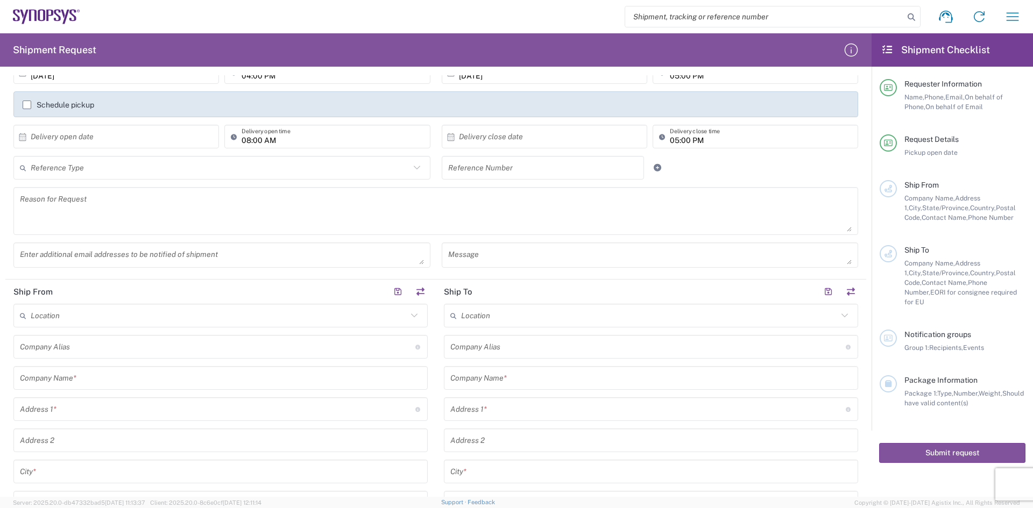
click at [55, 175] on input "text" at bounding box center [220, 168] width 379 height 19
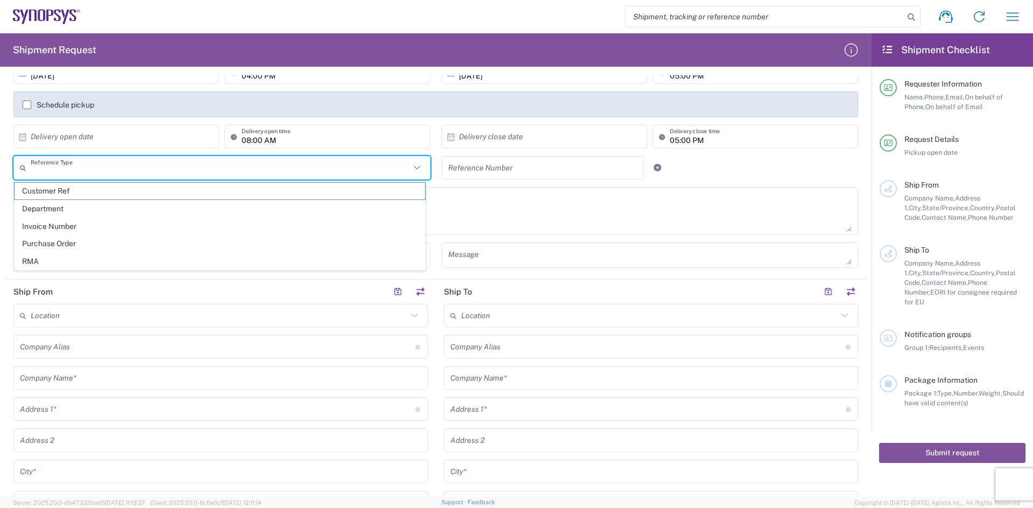
drag, startPoint x: 75, startPoint y: 230, endPoint x: 77, endPoint y: 224, distance: 6.3
click at [74, 230] on span "Invoice Number" at bounding box center [220, 226] width 410 height 17
type input "Invoice Number"
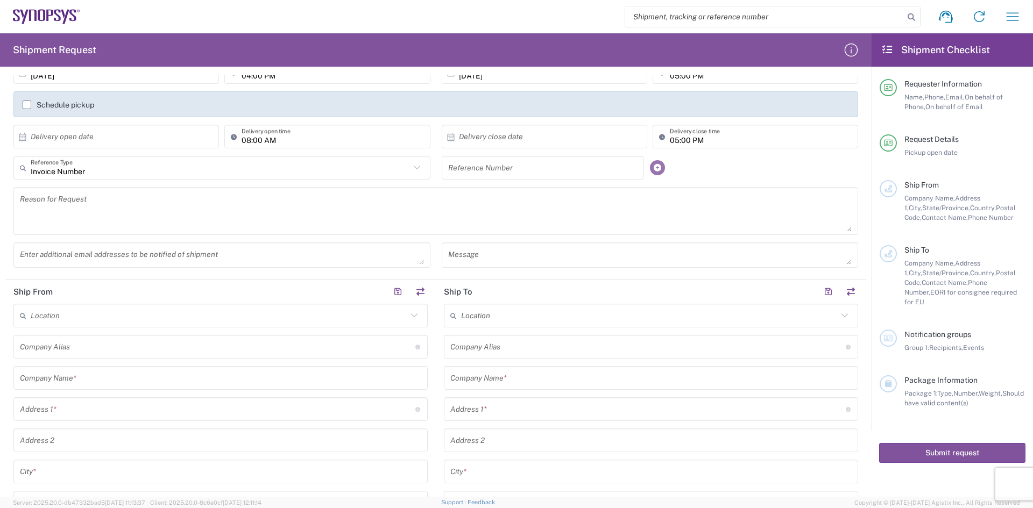
click at [650, 172] on link at bounding box center [657, 167] width 15 height 15
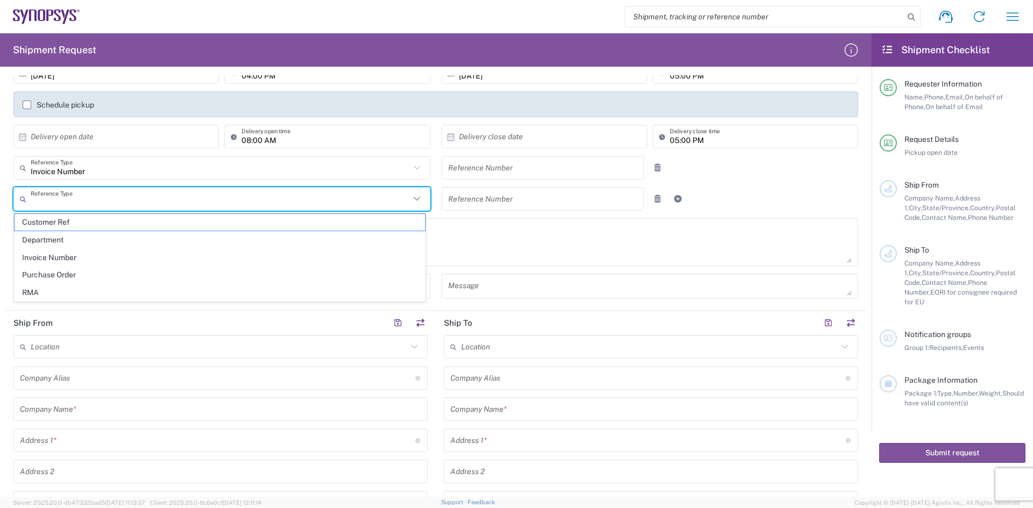
click at [122, 190] on input "text" at bounding box center [220, 199] width 379 height 19
click at [82, 271] on span "Purchase Order" at bounding box center [220, 275] width 410 height 17
type input "Purchase Order"
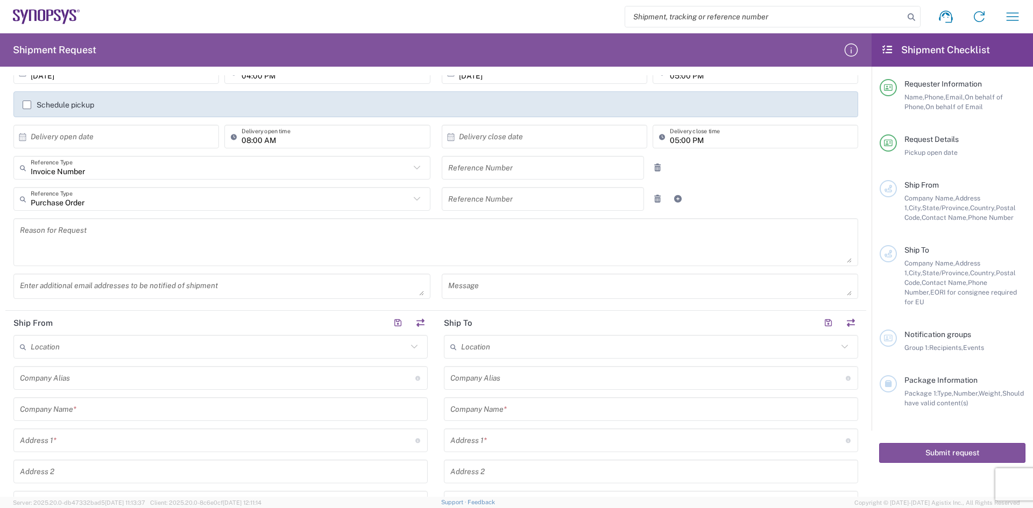
drag, startPoint x: 460, startPoint y: 165, endPoint x: 466, endPoint y: 169, distance: 7.0
click at [463, 168] on input "text" at bounding box center [543, 168] width 190 height 19
type input "8017581539"
click at [466, 202] on input "text" at bounding box center [543, 199] width 190 height 19
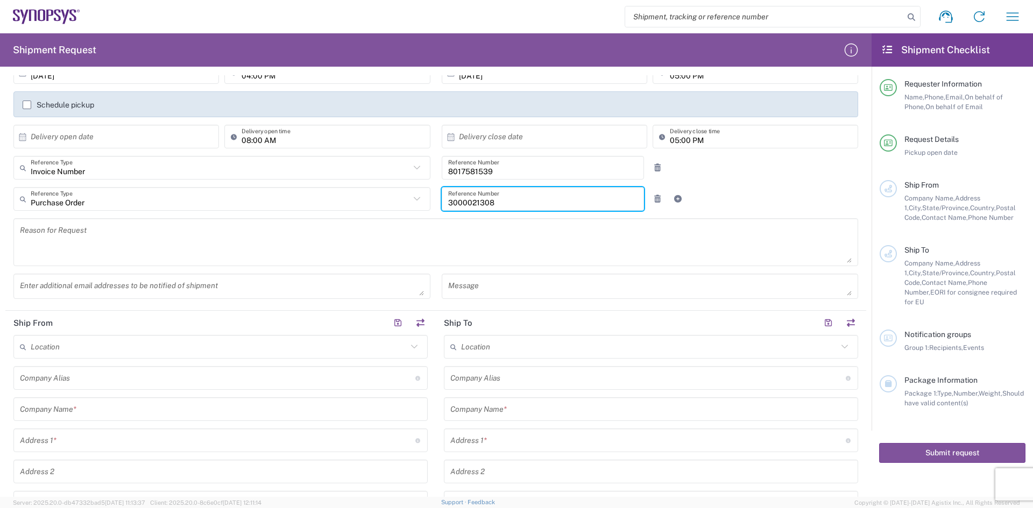
type input "3000021308"
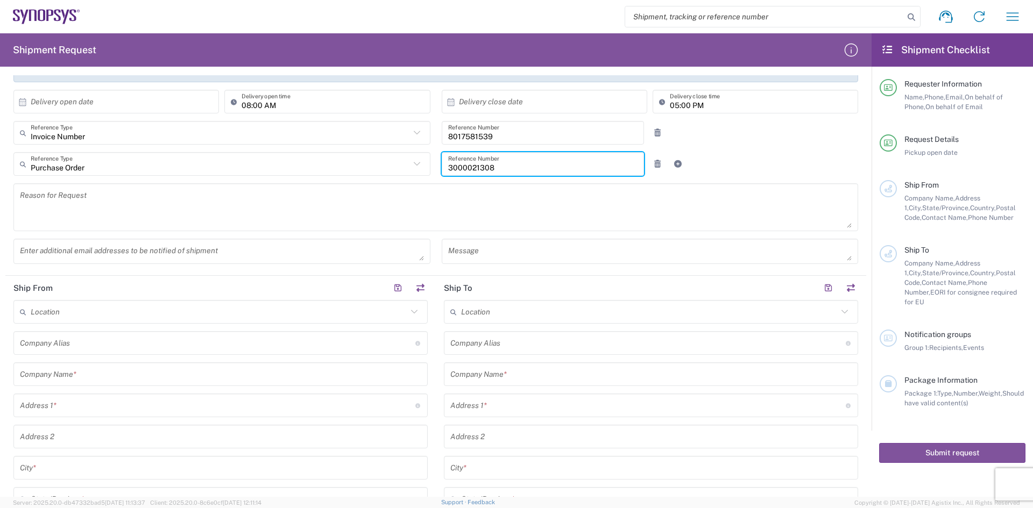
scroll to position [215, 0]
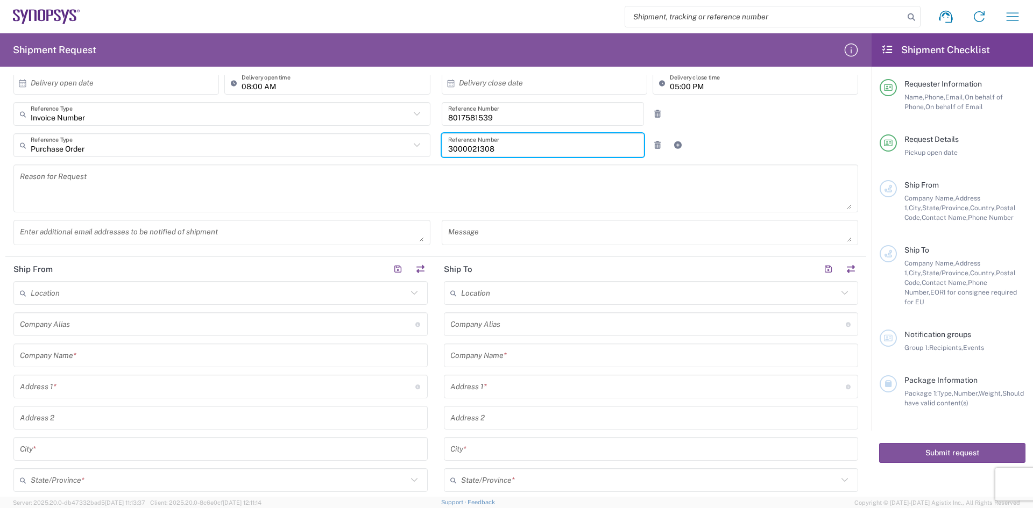
click at [28, 300] on icon at bounding box center [25, 293] width 11 height 17
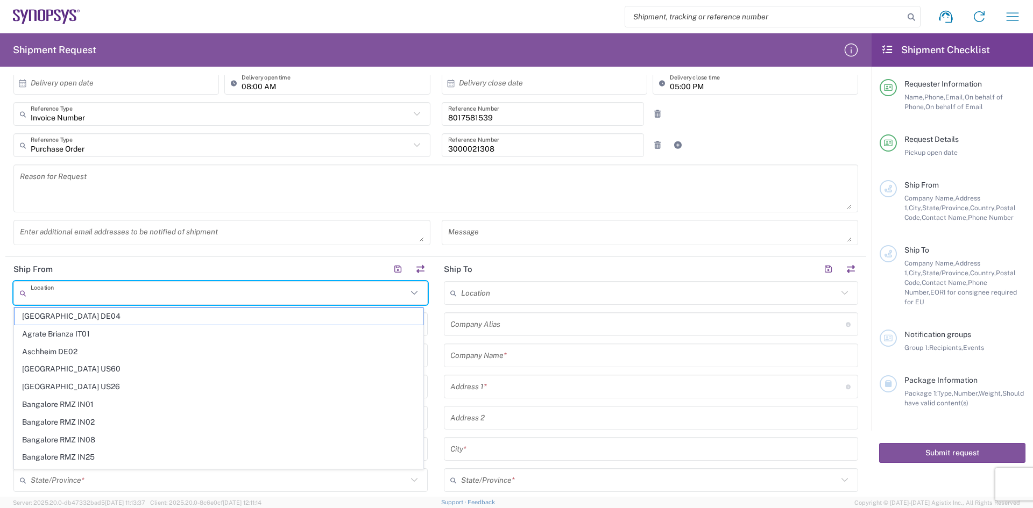
click at [45, 294] on input "text" at bounding box center [219, 293] width 377 height 19
click at [58, 291] on input "text" at bounding box center [219, 293] width 377 height 19
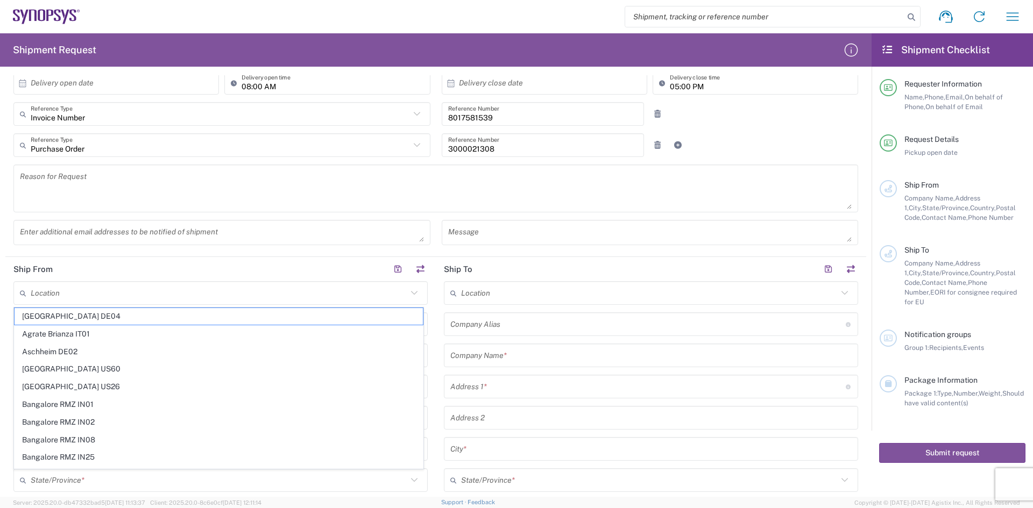
click at [72, 270] on header "Ship From" at bounding box center [220, 269] width 430 height 24
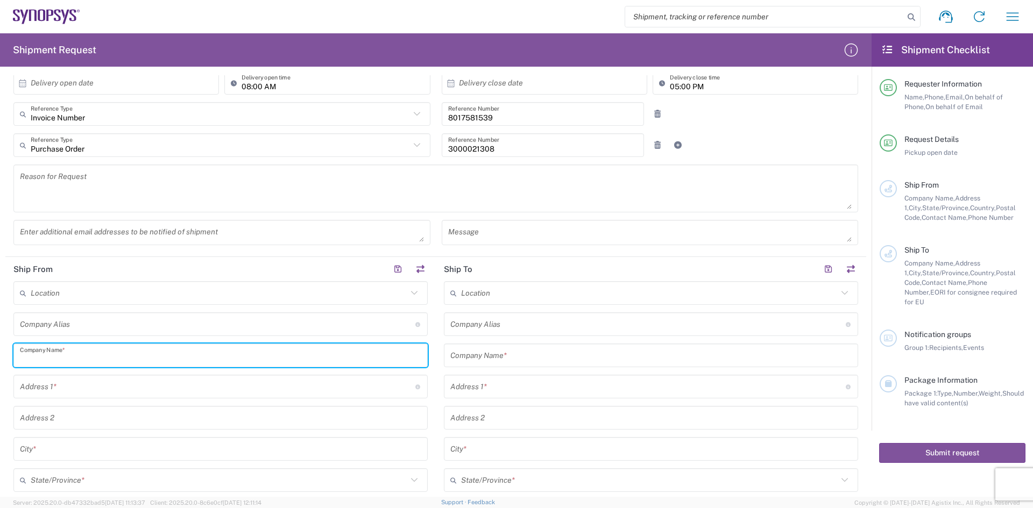
click at [45, 357] on input "text" at bounding box center [220, 355] width 401 height 19
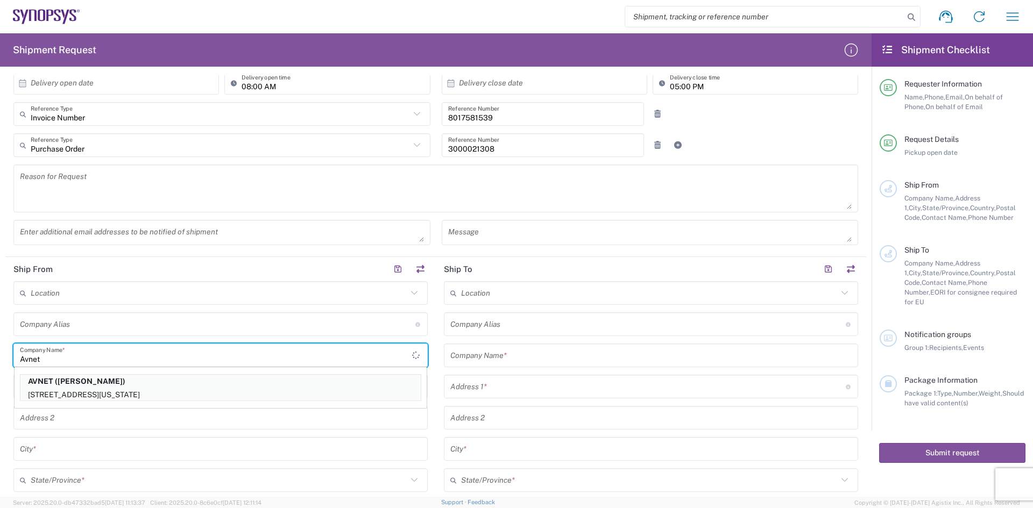
click at [78, 387] on p "AVNET ([PERSON_NAME])" at bounding box center [220, 381] width 400 height 13
type input "AVNET"
type input "[STREET_ADDRESS]"
type input "[US_STATE]"
type input "[PERSON_NAME]"
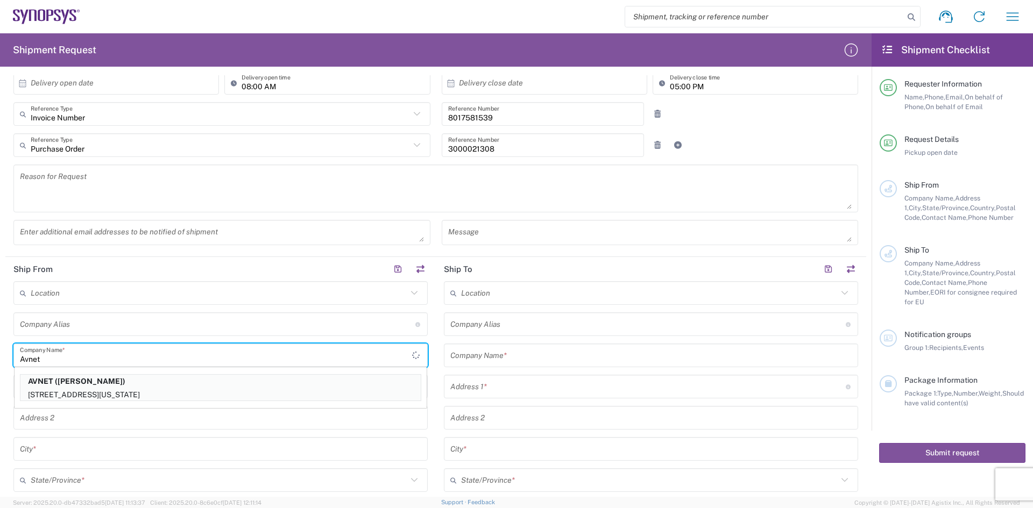
type input "[US_STATE]"
type input "85226"
type input "[PERSON_NAME]"
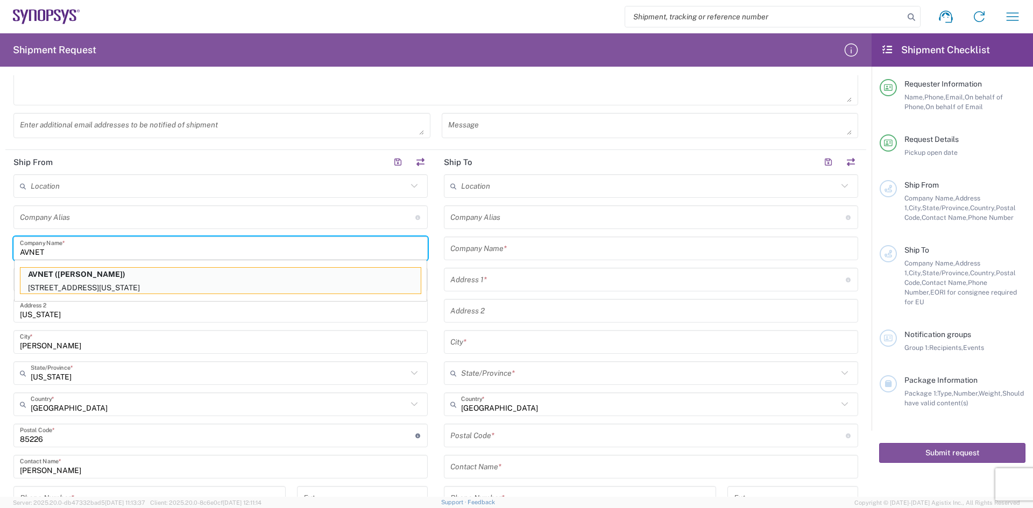
scroll to position [323, 0]
click at [452, 218] on input "text" at bounding box center [647, 217] width 395 height 19
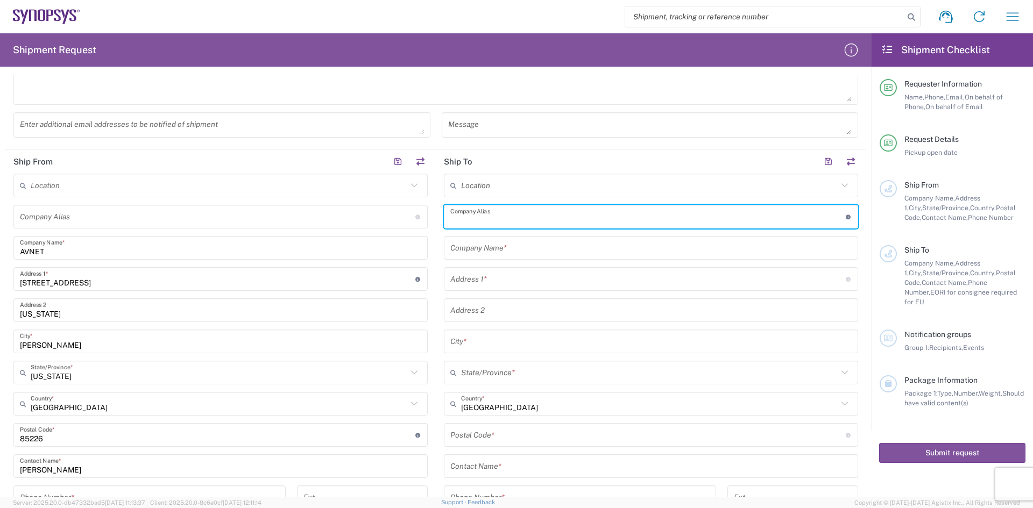
click at [466, 243] on input "text" at bounding box center [650, 248] width 401 height 19
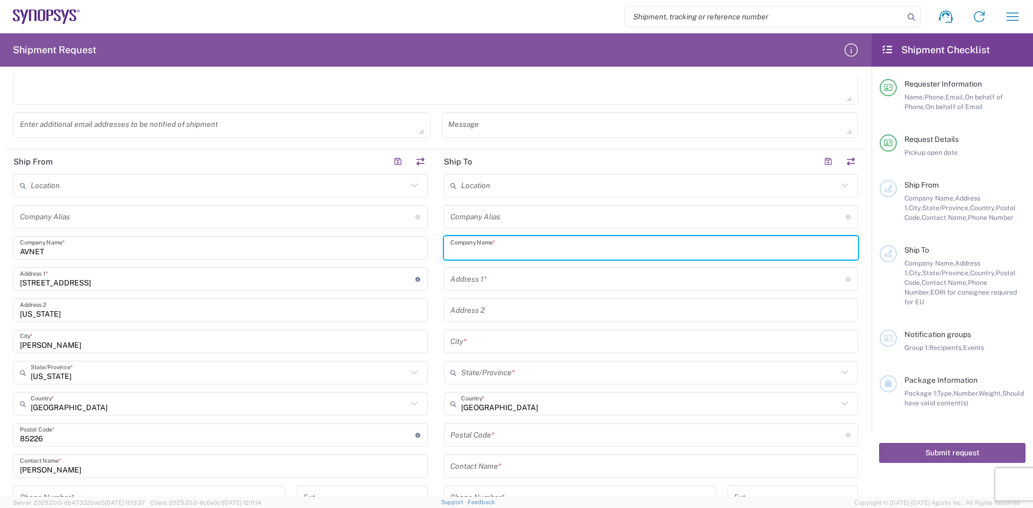
type input "Synopsys Inc"
type input "[STREET_ADDRESS]"
type input "Fremont"
type input "[US_STATE]"
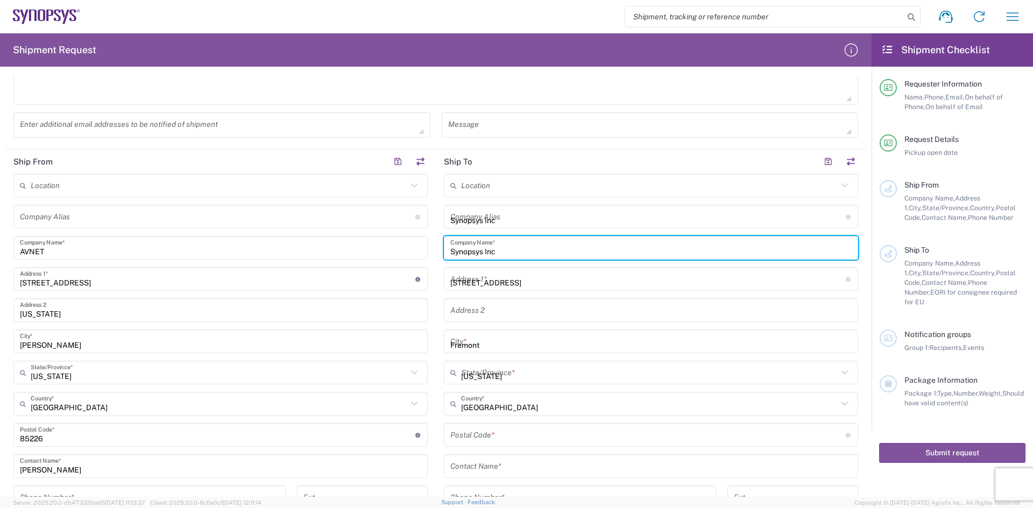
type input "[GEOGRAPHIC_DATA]"
type input "94539-7498"
type input "6505845000"
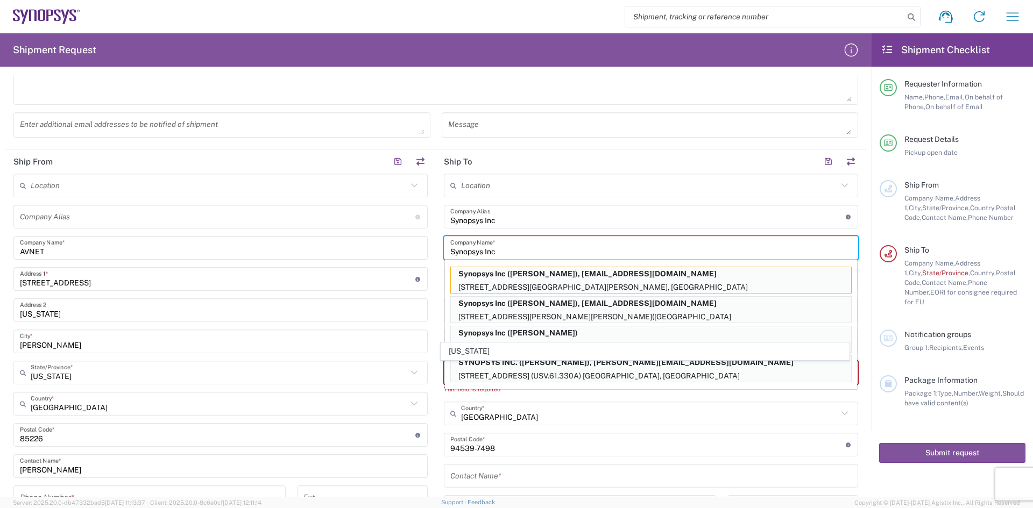
click at [421, 399] on div "United States Country *" at bounding box center [220, 404] width 414 height 24
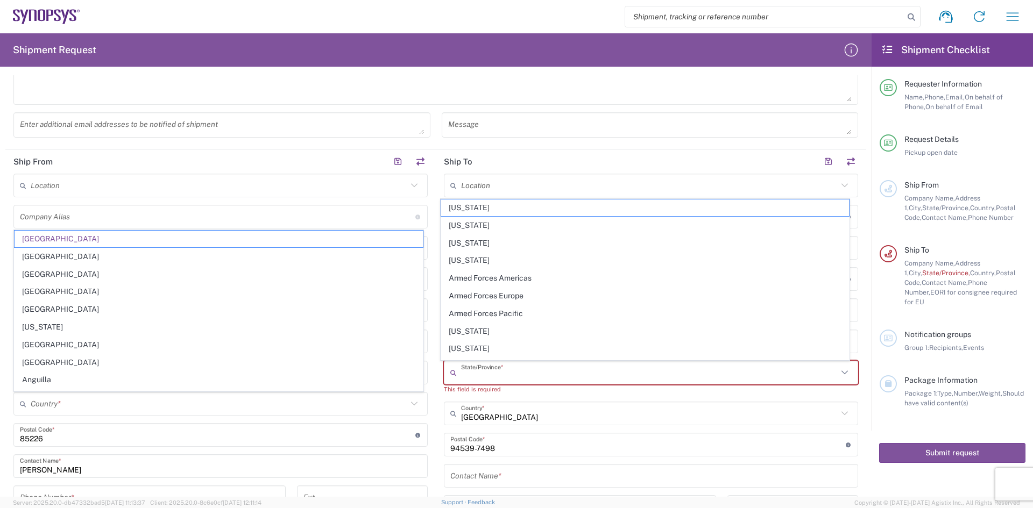
click at [481, 374] on input "text" at bounding box center [649, 373] width 377 height 19
type input "[GEOGRAPHIC_DATA]"
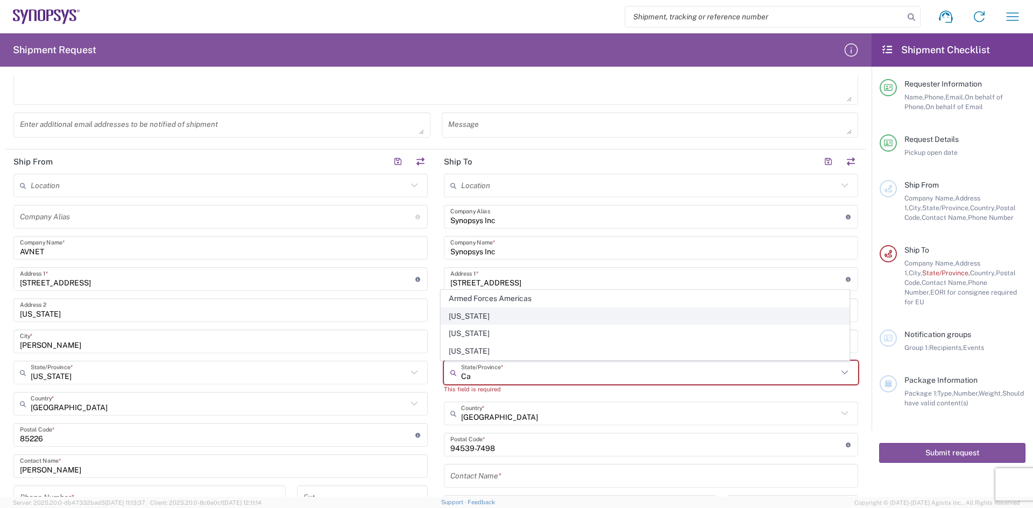
click at [474, 316] on span "[US_STATE]" at bounding box center [645, 316] width 408 height 17
type input "[US_STATE]"
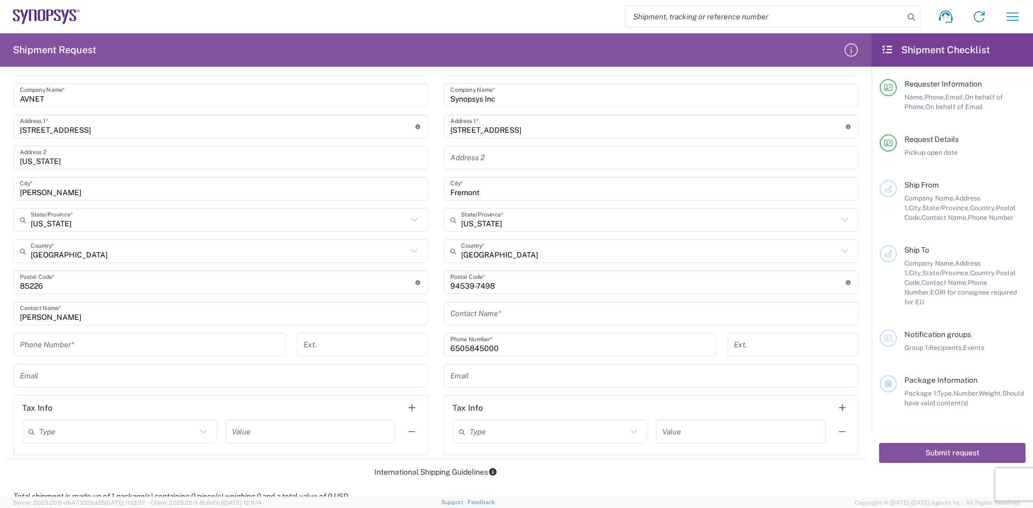
scroll to position [484, 0]
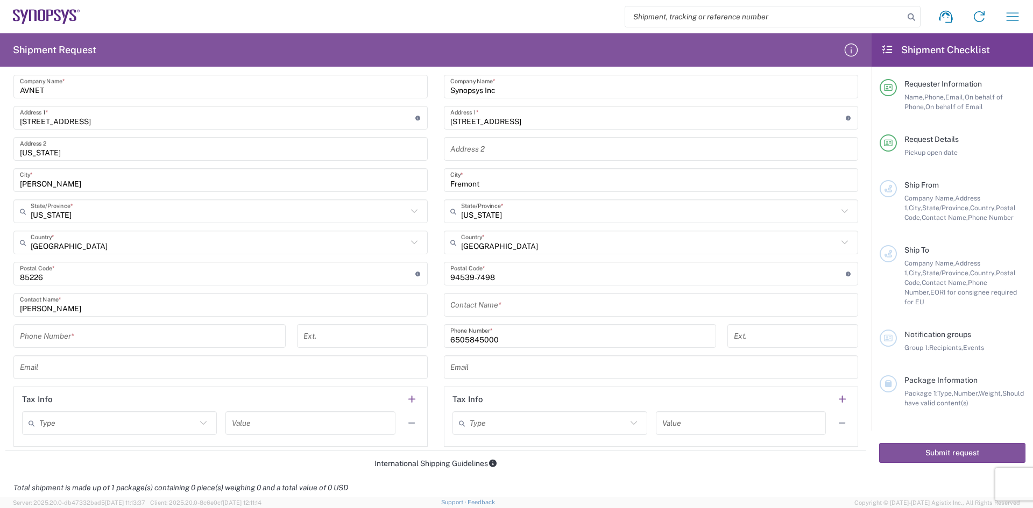
click at [506, 308] on input "text" at bounding box center [650, 305] width 401 height 19
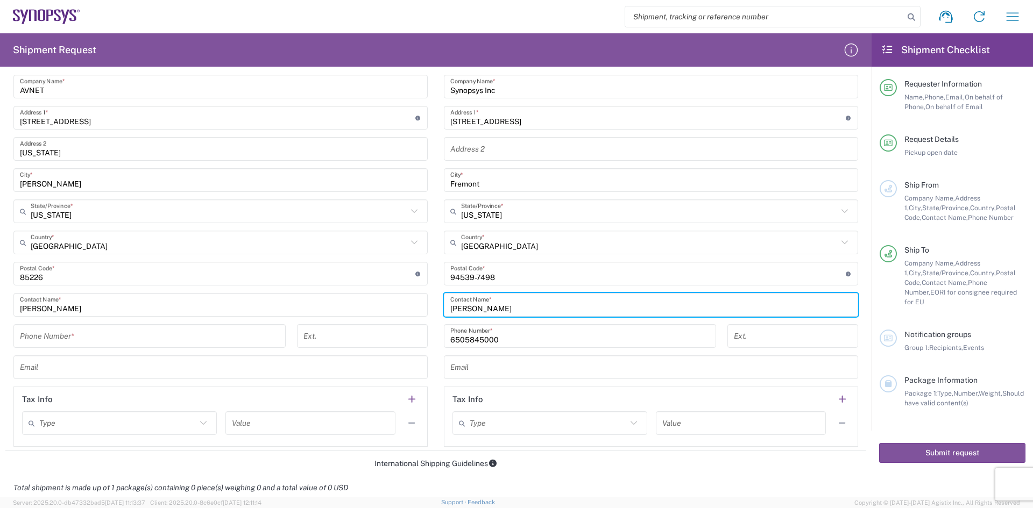
type input "[PERSON_NAME]"
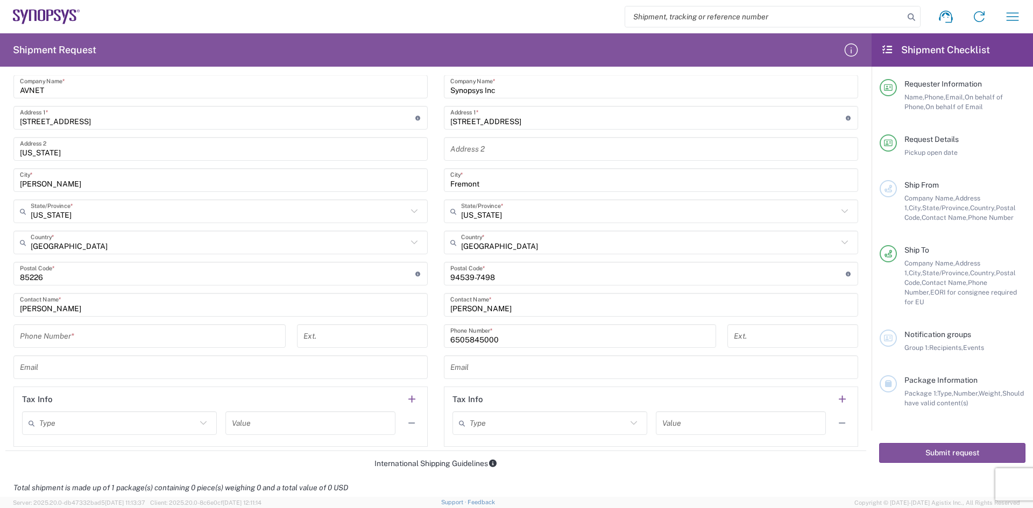
click at [615, 364] on input "text" at bounding box center [650, 367] width 401 height 19
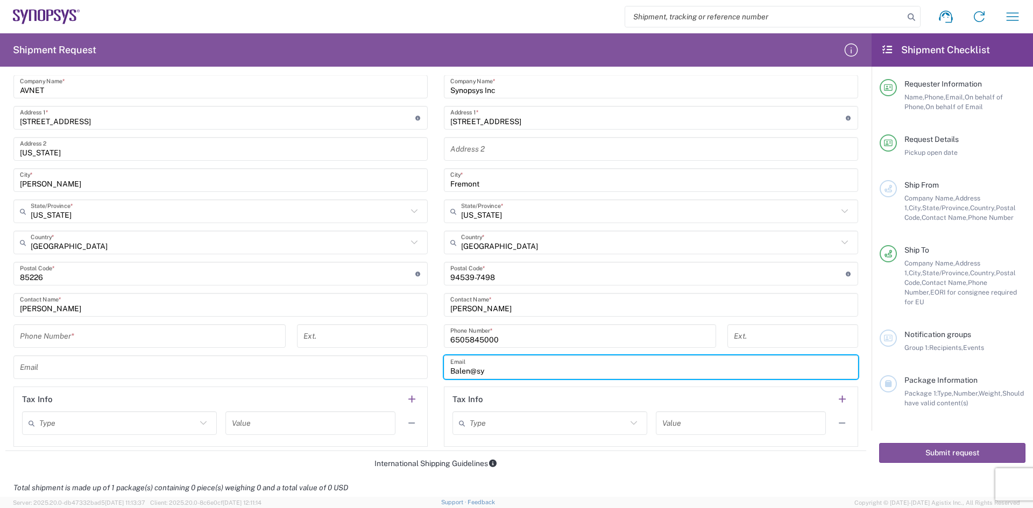
type input "Balen@sy"
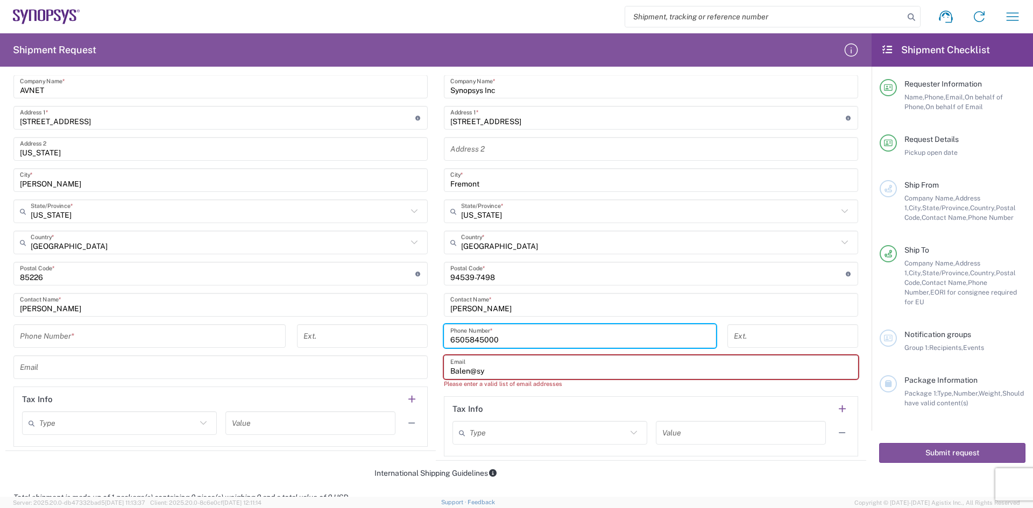
click at [552, 342] on input "6505845000" at bounding box center [579, 336] width 259 height 19
paste input "(650) 584-"
type input "[PHONE_NUMBER]"
click at [736, 344] on input "tel" at bounding box center [793, 336] width 118 height 19
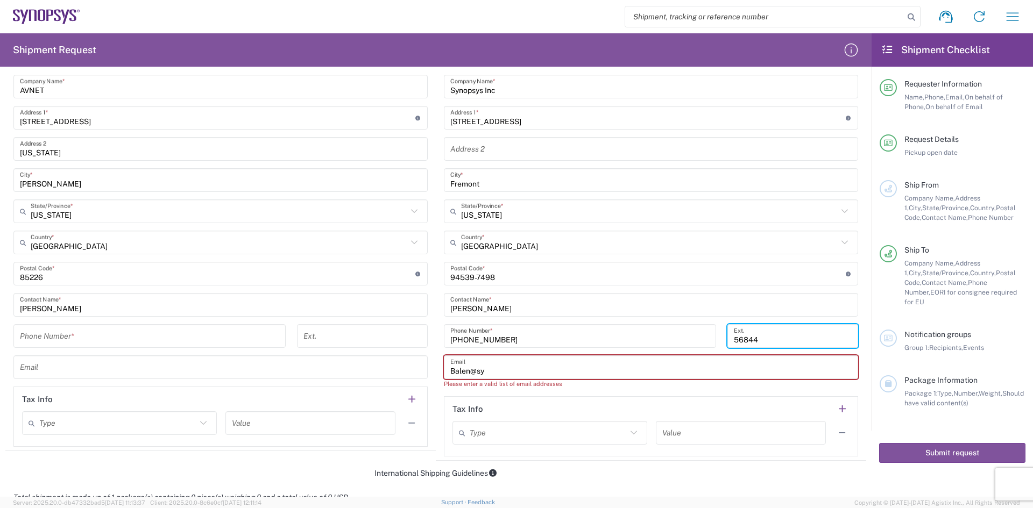
type input "56844"
click at [558, 310] on input "[PERSON_NAME]" at bounding box center [650, 305] width 401 height 19
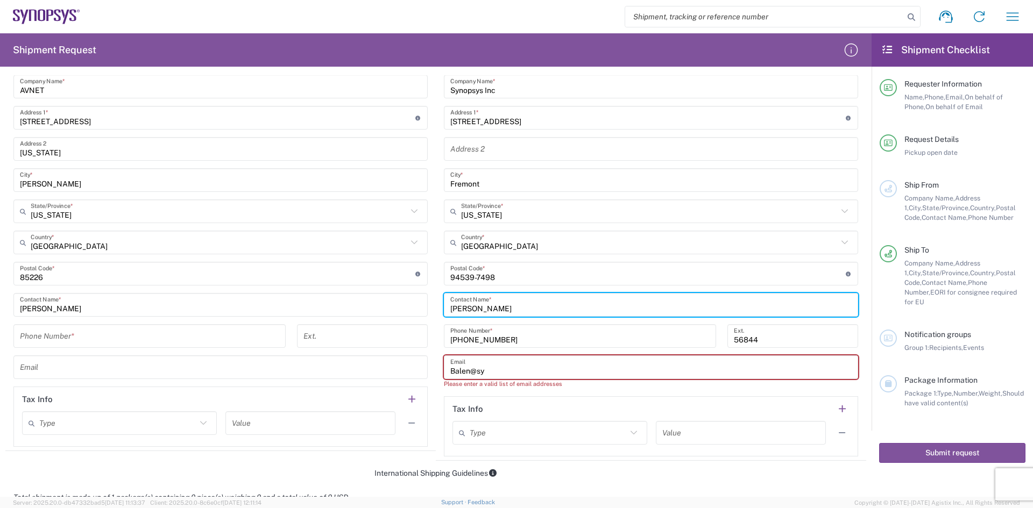
click at [501, 309] on input "[PERSON_NAME]" at bounding box center [650, 305] width 401 height 19
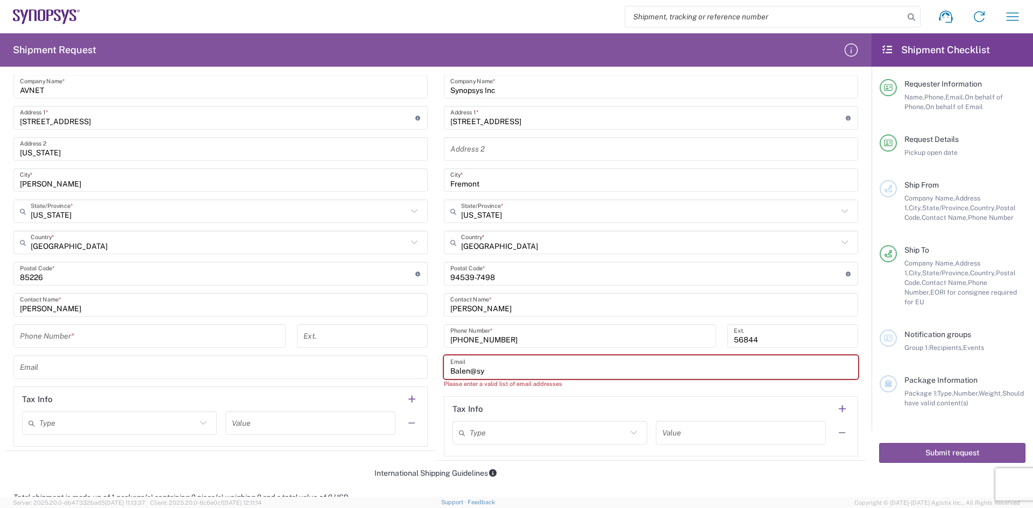
drag, startPoint x: 501, startPoint y: 309, endPoint x: 715, endPoint y: 254, distance: 221.1
click at [715, 254] on div "United States Country *" at bounding box center [651, 243] width 414 height 24
type input "[GEOGRAPHIC_DATA]"
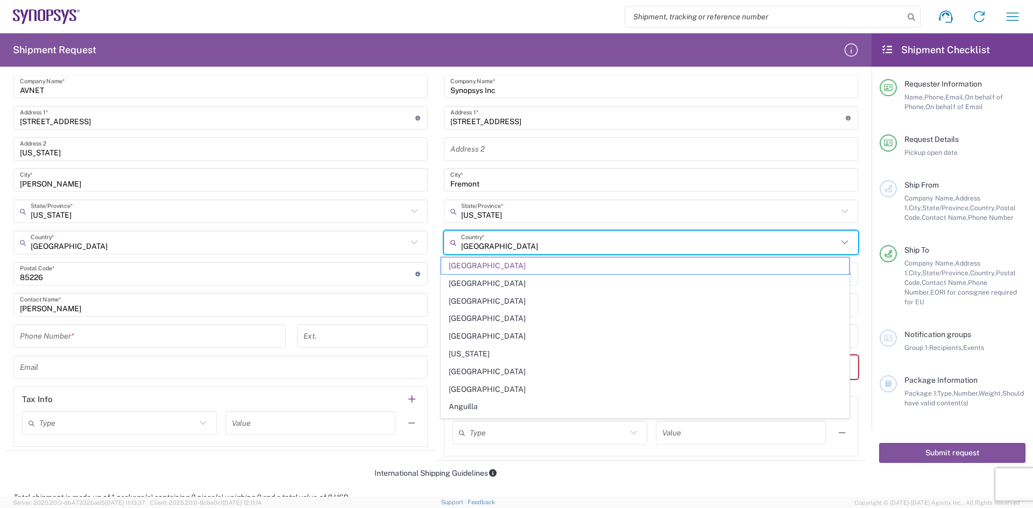
drag, startPoint x: 428, startPoint y: 444, endPoint x: 437, endPoint y: 440, distance: 9.6
click at [429, 444] on main "Location [GEOGRAPHIC_DATA] DE04 Agrate Brianza IT01 [GEOGRAPHIC_DATA] DE02 [GEO…" at bounding box center [220, 229] width 430 height 435
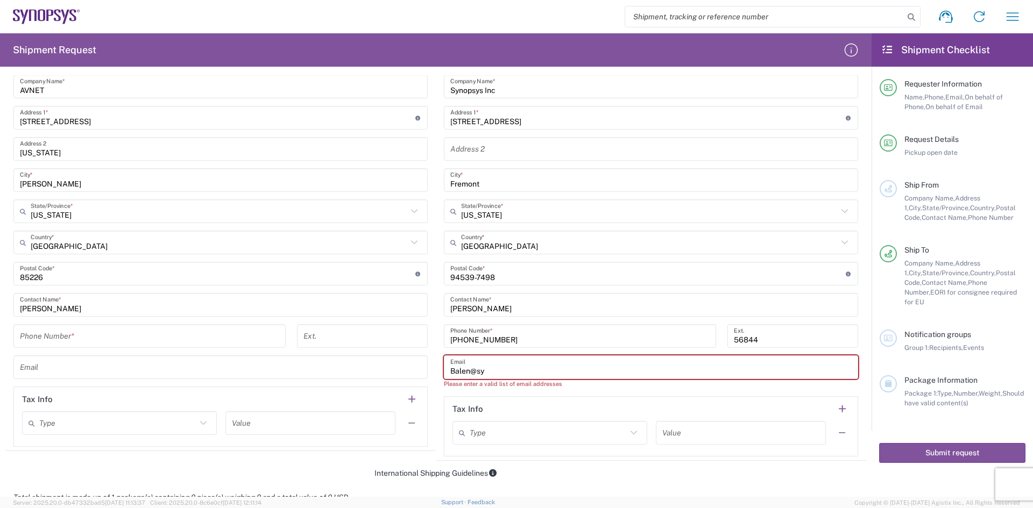
click at [504, 360] on input "Balen@sy" at bounding box center [650, 367] width 401 height 19
drag, startPoint x: 533, startPoint y: 441, endPoint x: 542, endPoint y: 408, distance: 34.4
click at [533, 441] on input "text" at bounding box center [548, 433] width 157 height 19
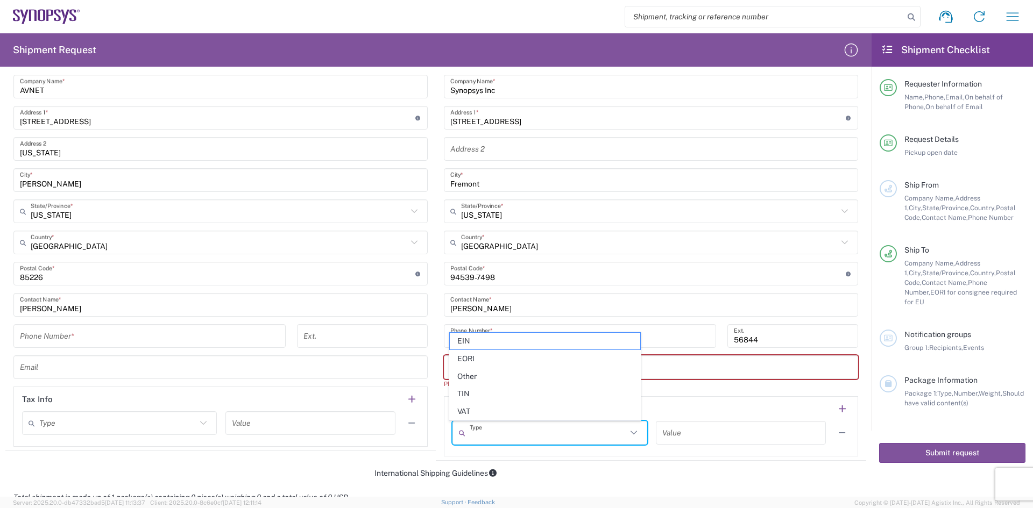
click at [673, 374] on input "Balen@synopsys" at bounding box center [650, 367] width 401 height 19
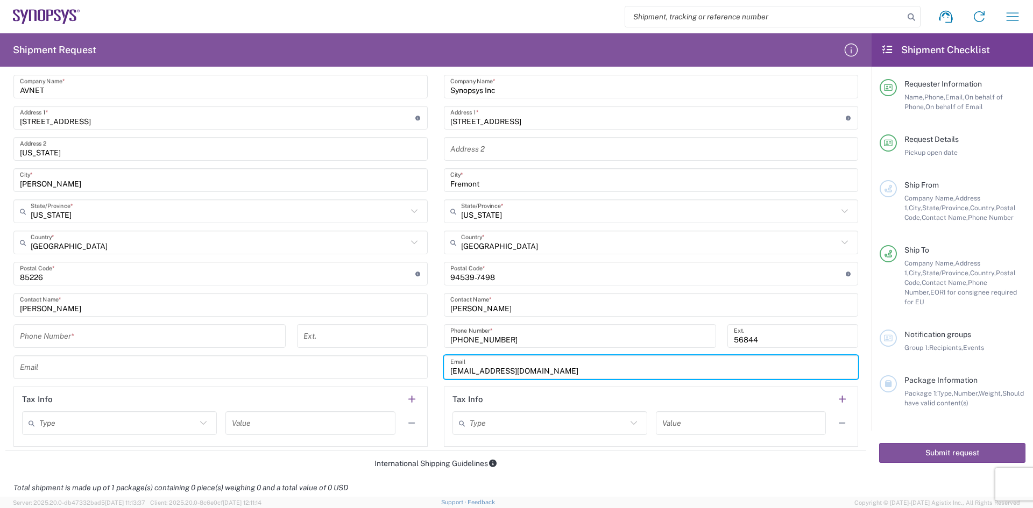
type input "Balen@synopsys.com"
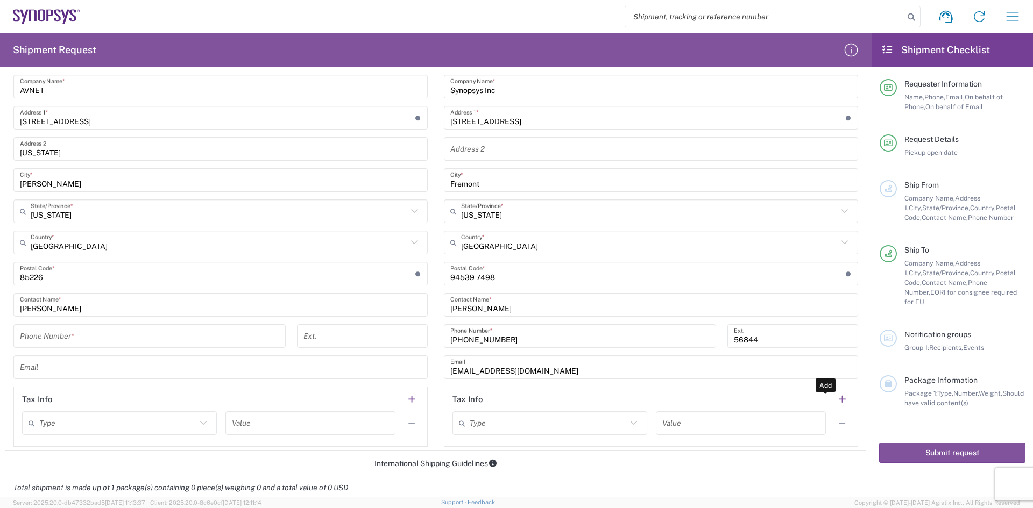
click at [85, 337] on input "tel" at bounding box center [149, 336] width 259 height 19
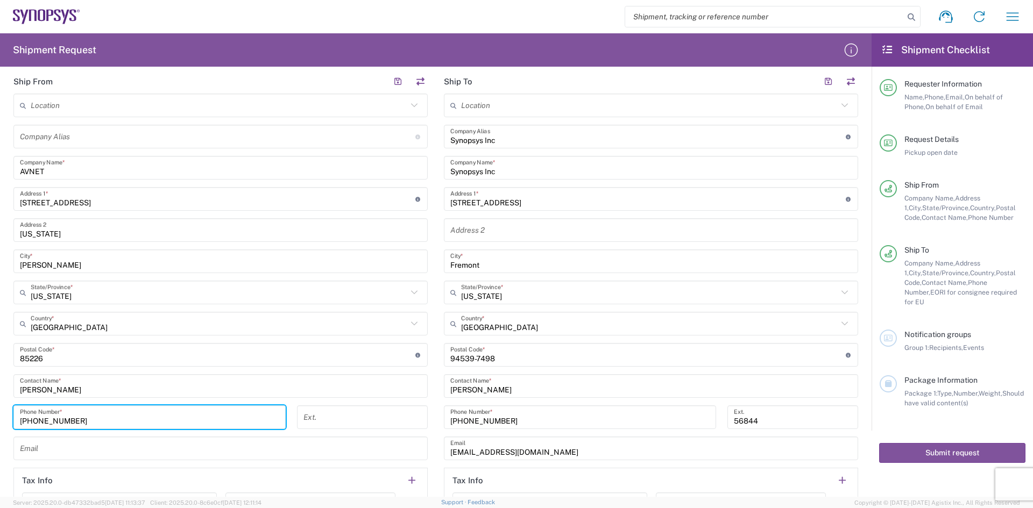
scroll to position [269, 0]
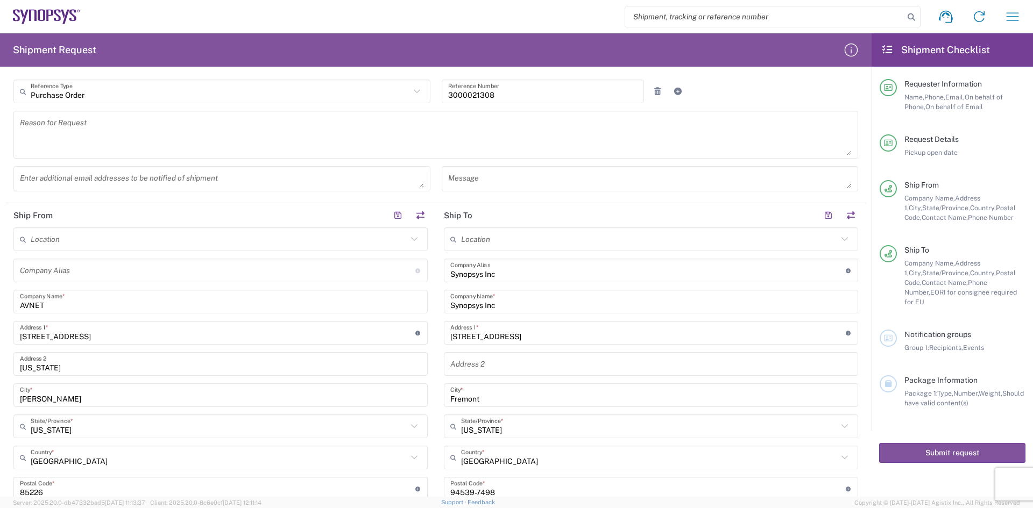
type input "[PHONE_NUMBER]"
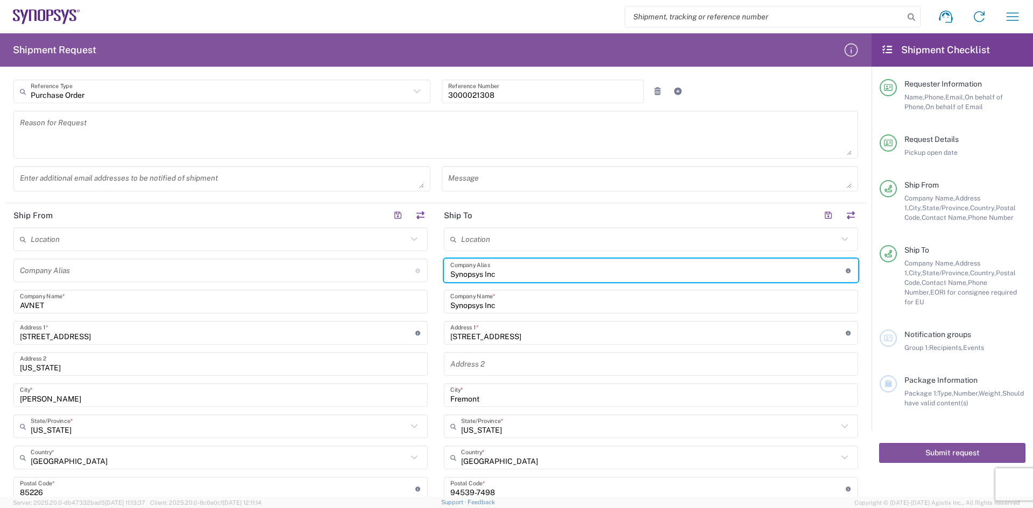
drag, startPoint x: 528, startPoint y: 278, endPoint x: 439, endPoint y: 282, distance: 88.3
click at [444, 281] on div "Synopsys Inc Company Alias Address short code to enable quick look up and auto-…" at bounding box center [651, 271] width 414 height 24
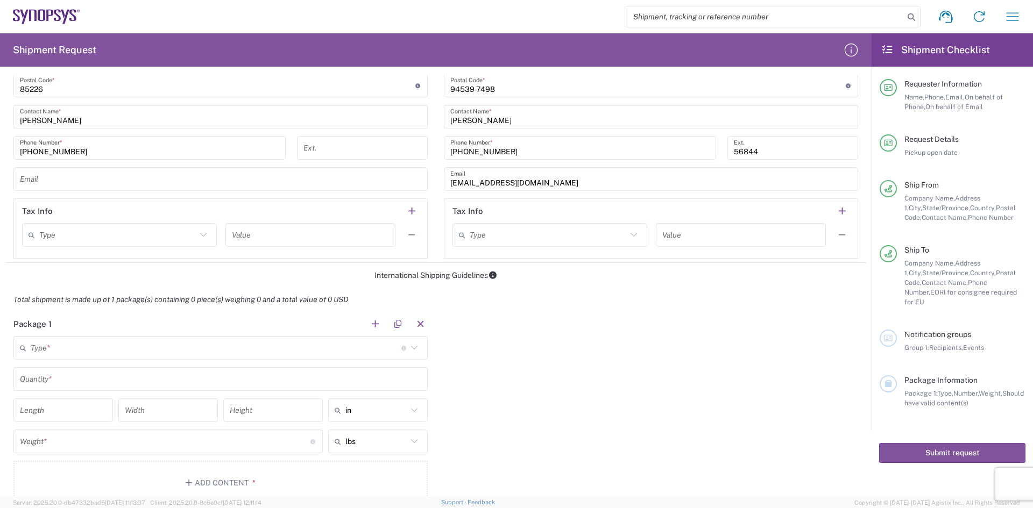
scroll to position [753, 0]
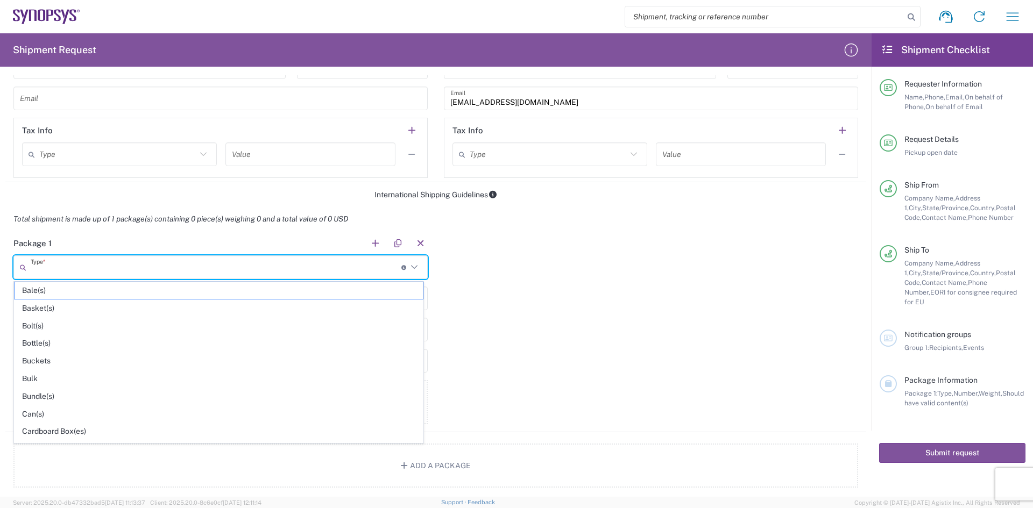
click at [80, 269] on input "text" at bounding box center [216, 267] width 371 height 19
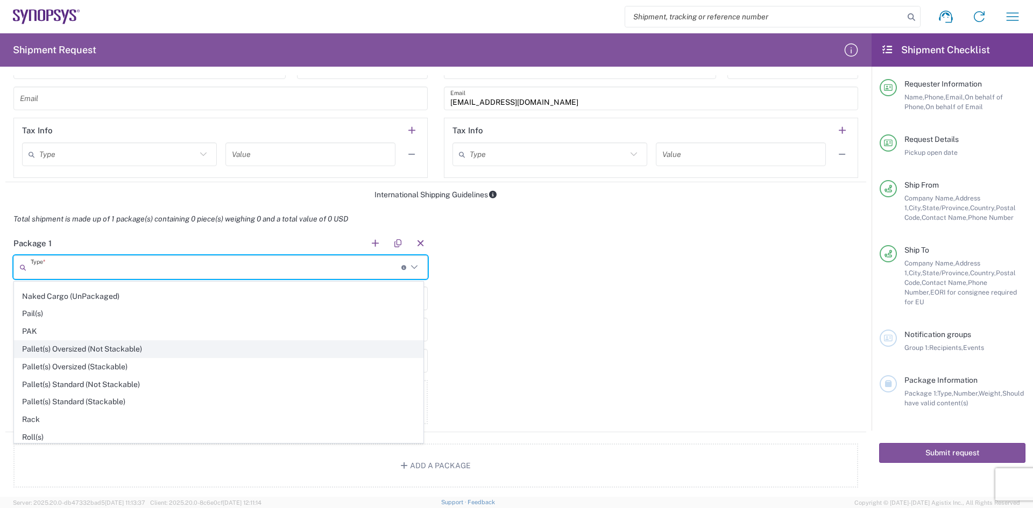
scroll to position [484, 0]
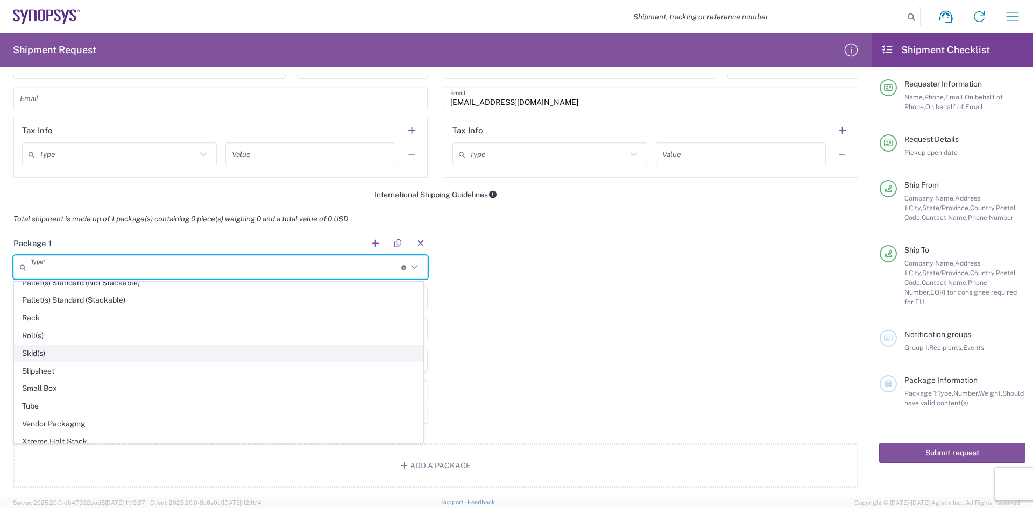
click at [47, 354] on span "Skid(s)" at bounding box center [219, 353] width 408 height 17
type input "Skid(s)"
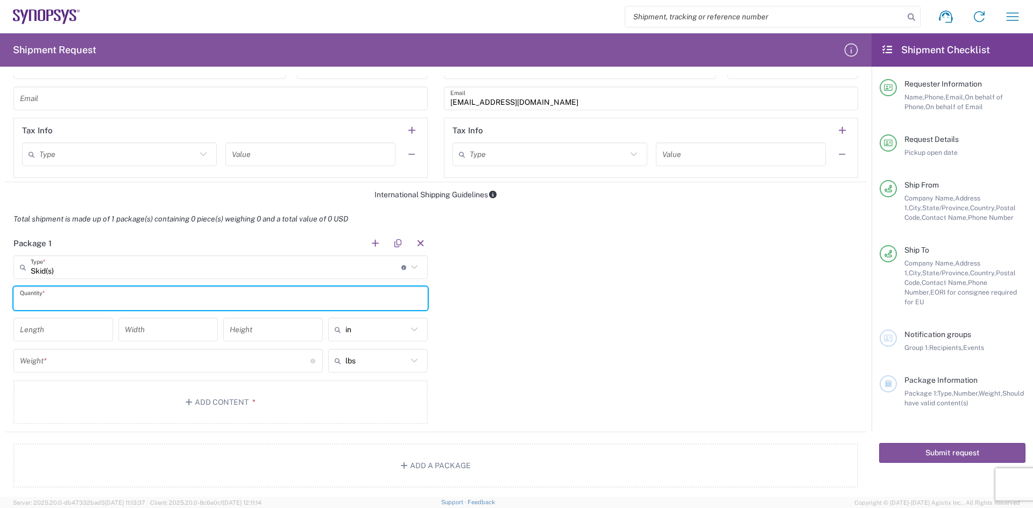
click at [43, 295] on input "text" at bounding box center [220, 298] width 401 height 19
type input "1"
click at [58, 332] on input "number" at bounding box center [63, 330] width 87 height 19
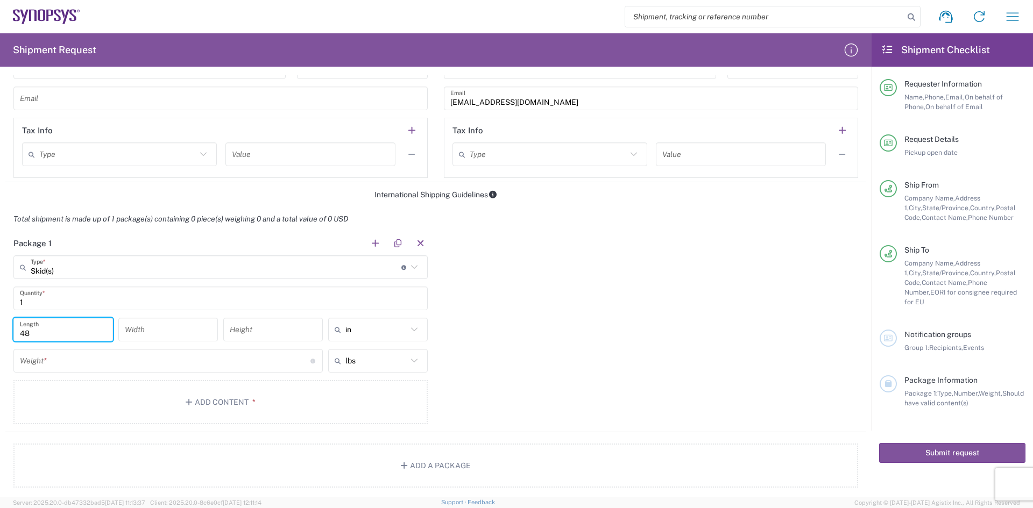
type input "48"
drag, startPoint x: 140, startPoint y: 331, endPoint x: 213, endPoint y: 331, distance: 73.2
click at [141, 331] on input "2" at bounding box center [168, 330] width 87 height 19
type input "24"
click at [237, 329] on input "number" at bounding box center [273, 330] width 87 height 19
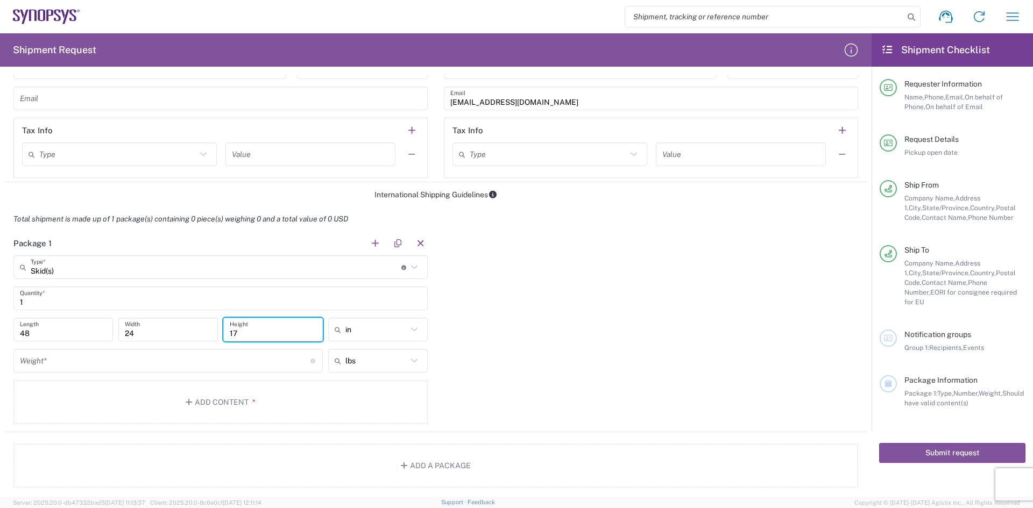
type input "17"
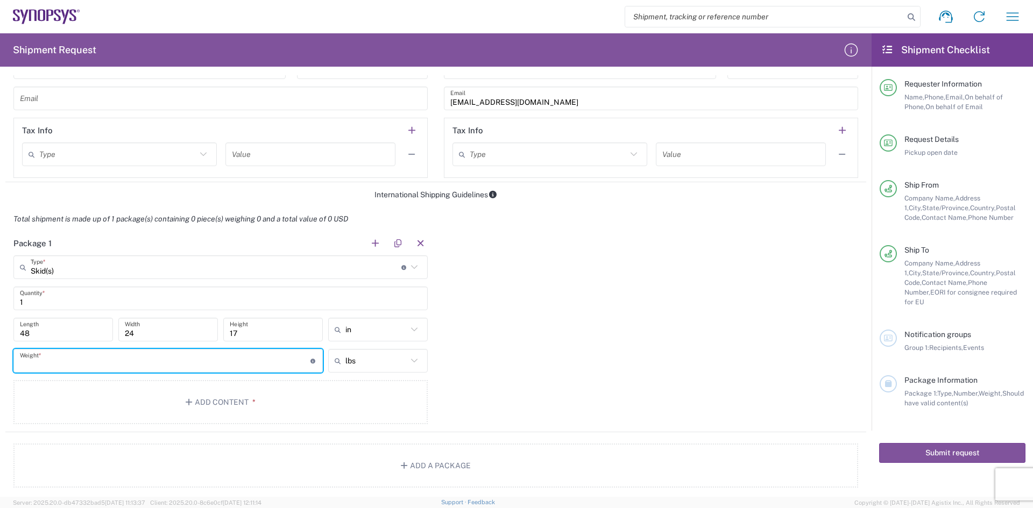
click at [180, 365] on input "number" at bounding box center [165, 361] width 290 height 19
type input "85"
click at [169, 390] on button "Add Content *" at bounding box center [220, 402] width 414 height 44
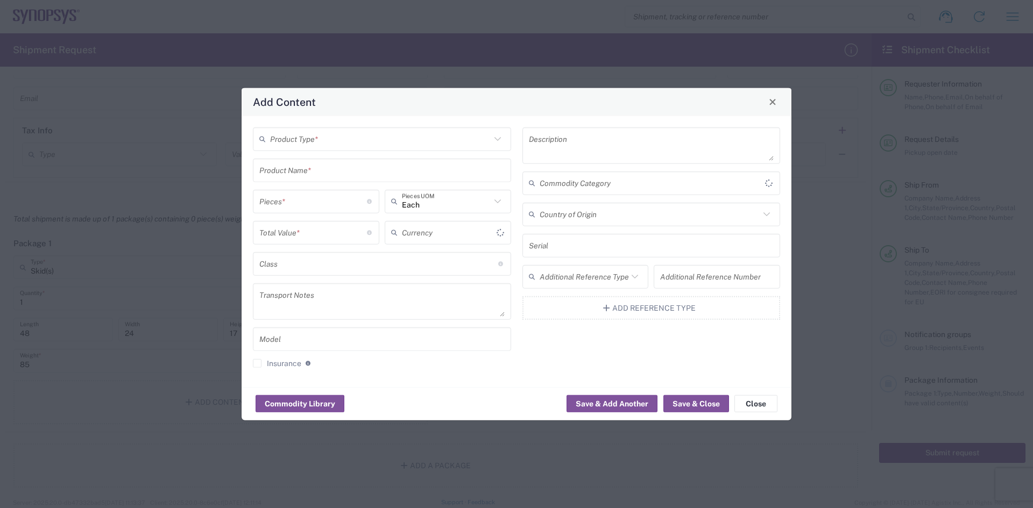
type input "US Dollar"
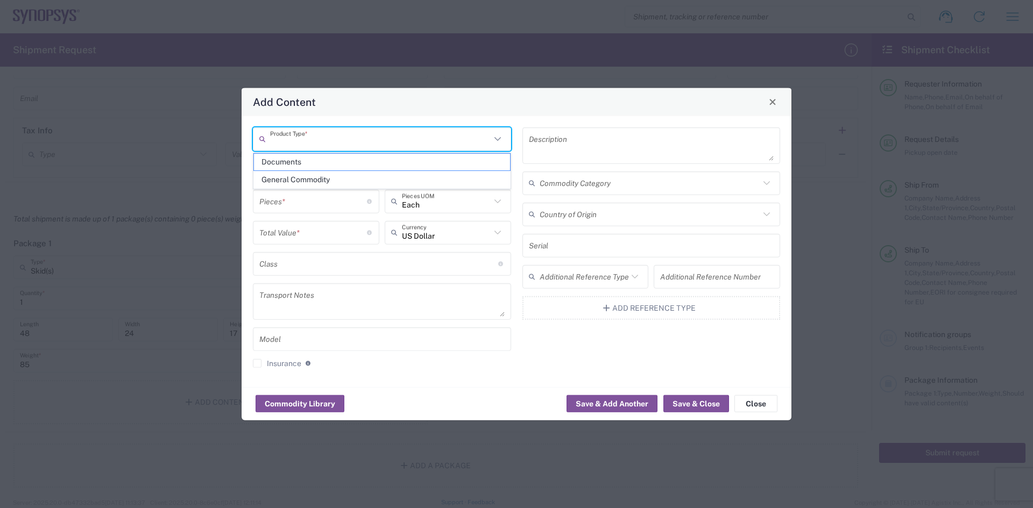
click at [317, 139] on input "text" at bounding box center [380, 139] width 221 height 19
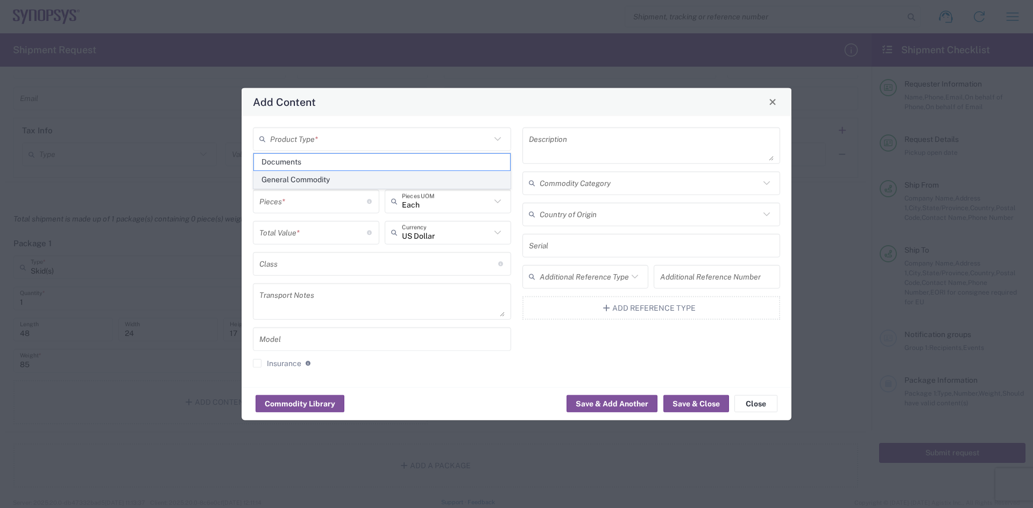
click at [323, 179] on span "General Commodity" at bounding box center [382, 180] width 256 height 17
type input "General Commodity"
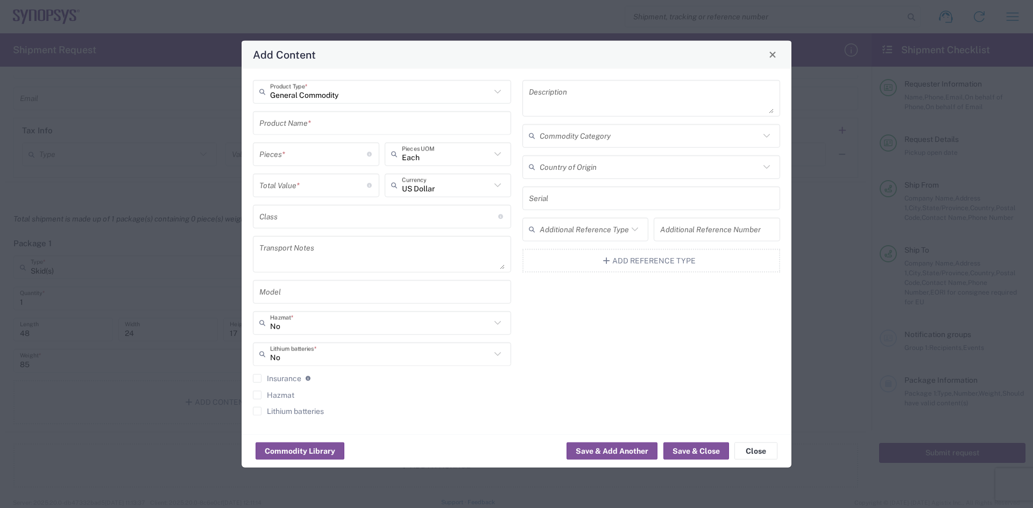
click at [283, 133] on div "Product Name *" at bounding box center [382, 123] width 258 height 24
click at [285, 130] on input "text" at bounding box center [381, 122] width 245 height 19
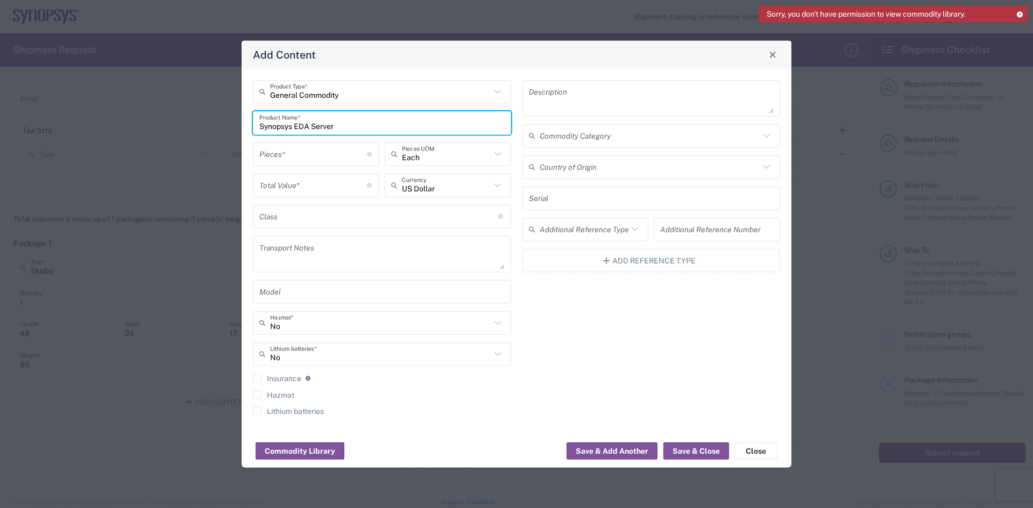
type input "Synopsys EDA Server"
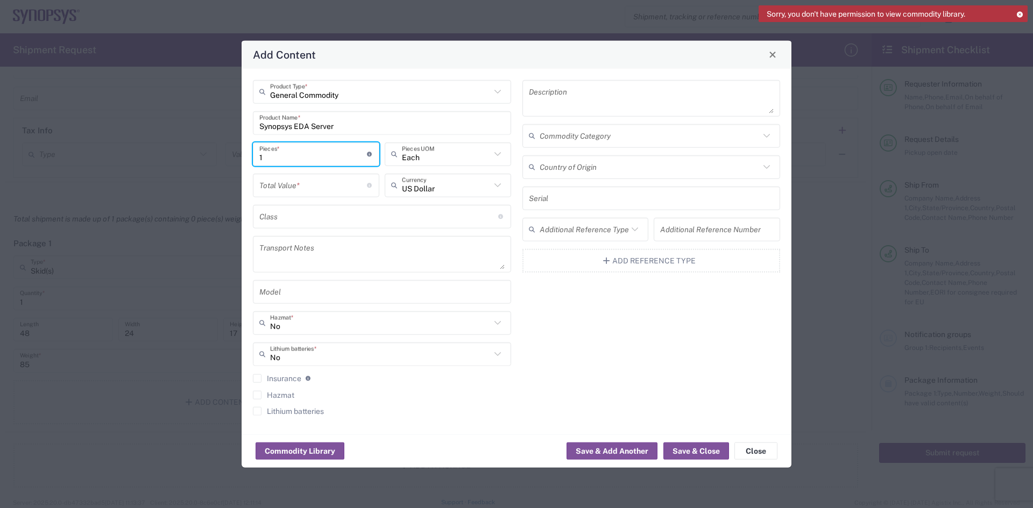
type input "1"
drag, startPoint x: 315, startPoint y: 184, endPoint x: 331, endPoint y: 147, distance: 41.0
click at [315, 184] on input "number" at bounding box center [313, 185] width 108 height 19
type input "6515.55"
click at [603, 102] on textarea at bounding box center [651, 98] width 245 height 30
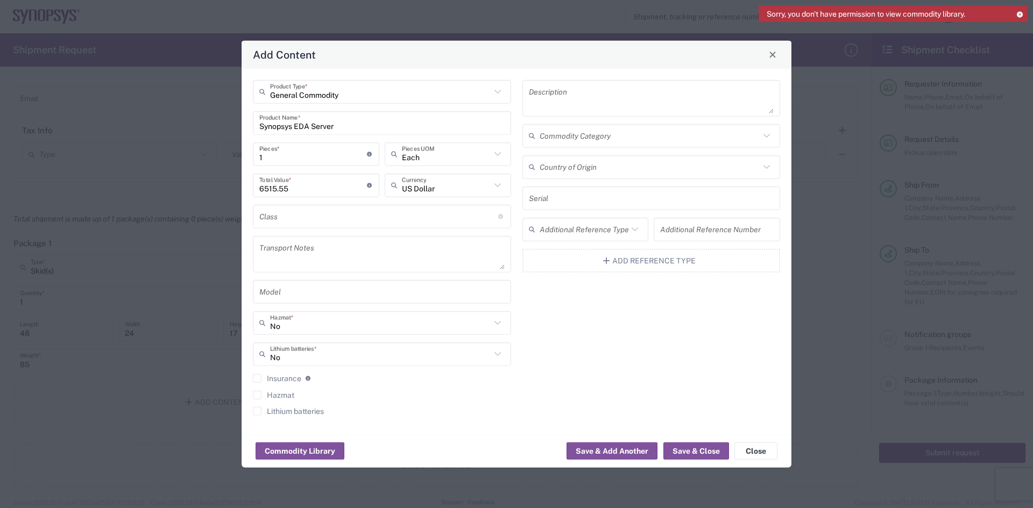
click at [608, 373] on div "Description Commodity Category Country of Origin Serial Additional Reference Ty…" at bounding box center [650, 251] width 269 height 343
click at [711, 453] on button "Save & Close" at bounding box center [696, 451] width 66 height 17
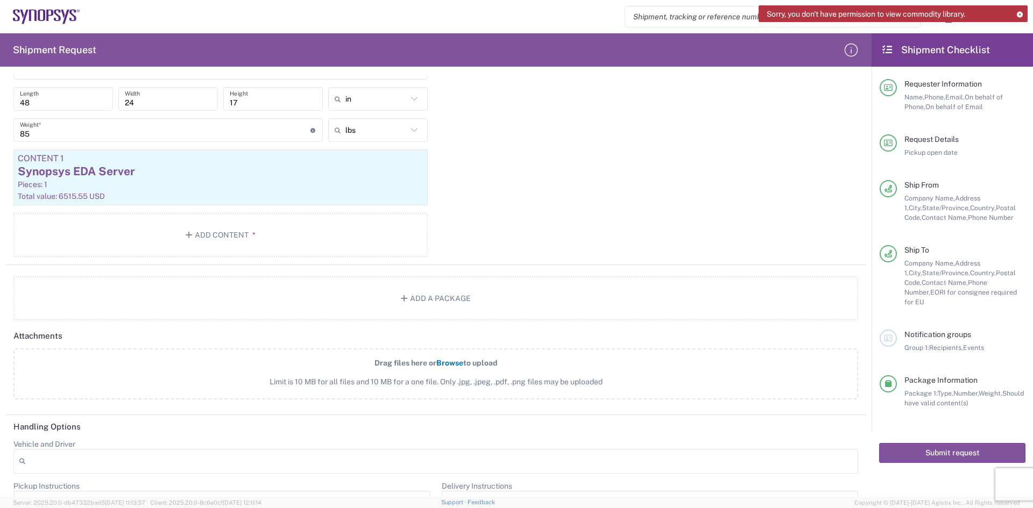
scroll to position [1059, 0]
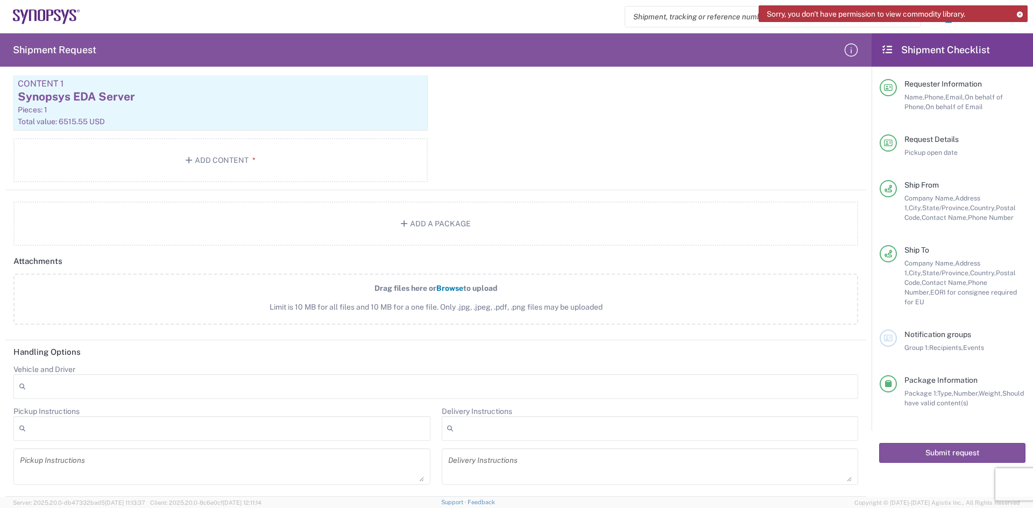
click at [66, 390] on div at bounding box center [435, 386] width 844 height 25
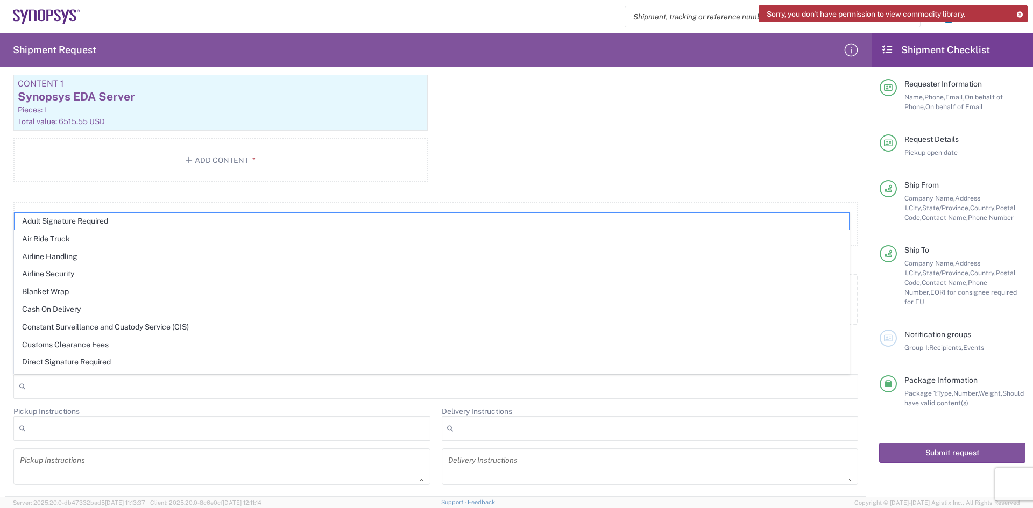
click at [244, 196] on agx-package-information "Total shipment is made up of 1 package(s) containing 1 piece(s) weighing 85 and…" at bounding box center [435, 74] width 861 height 344
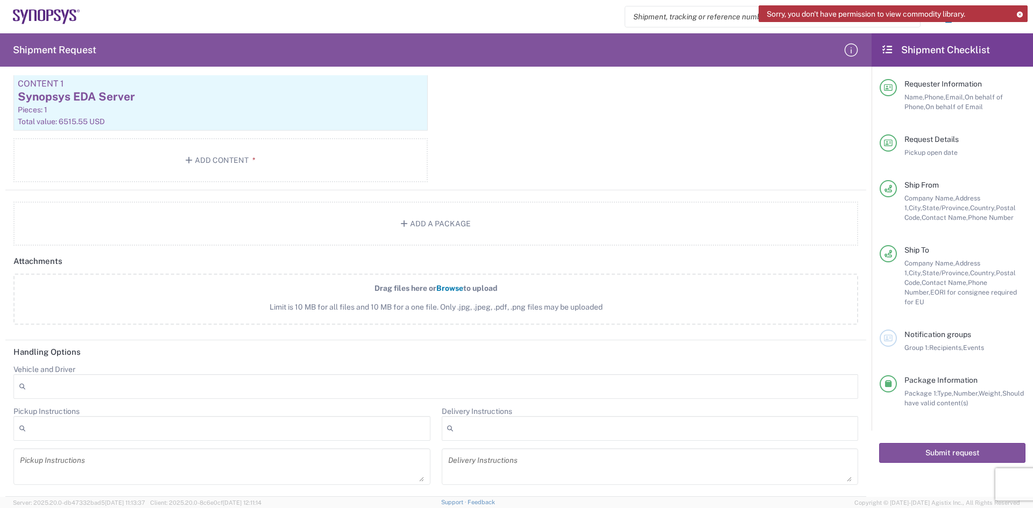
click at [102, 472] on textarea at bounding box center [222, 467] width 404 height 30
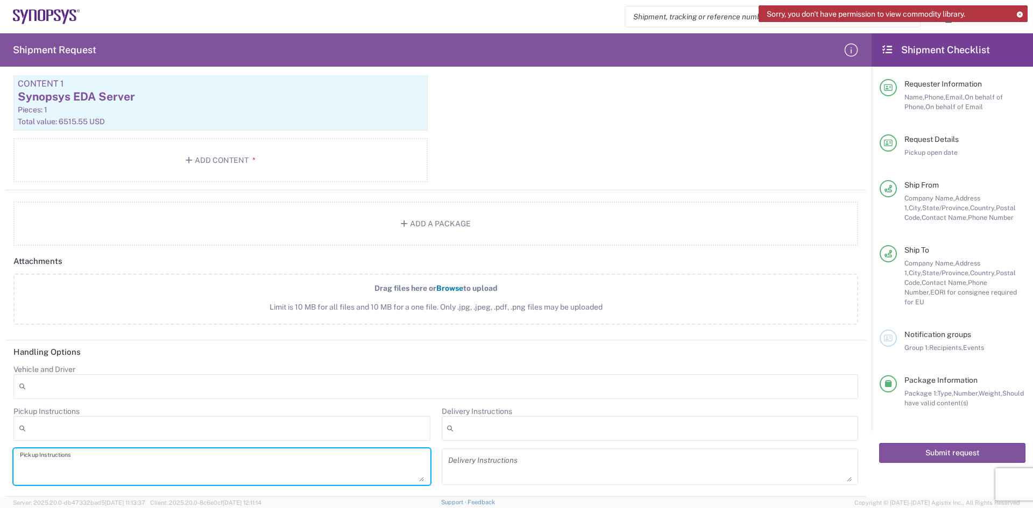
type textarea "!"
type textarea "1 skid/1 Box DN:8017581539 PO#3000021308"
click at [458, 471] on textarea at bounding box center [650, 467] width 404 height 30
paste textarea "1 skid/1 Box DN:8017581539 PO#3000021308"
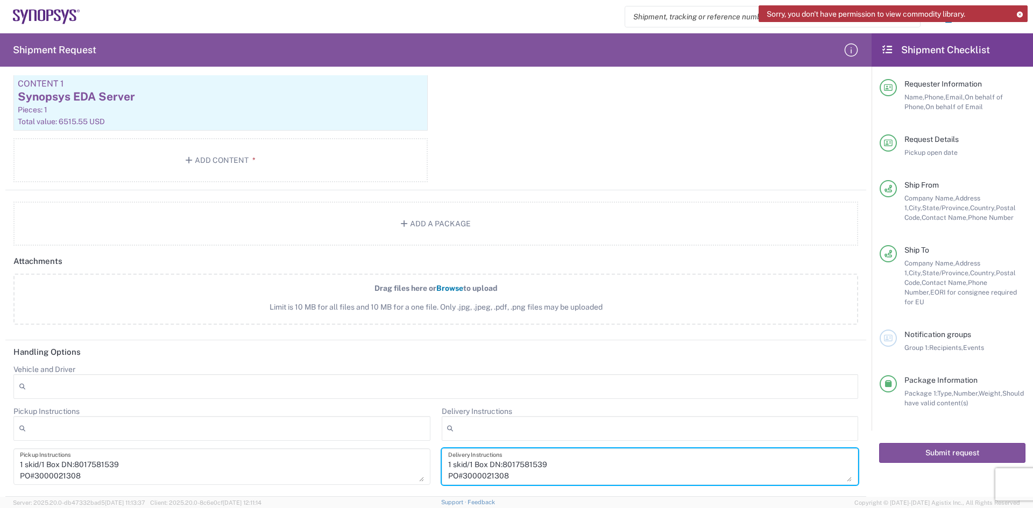
type textarea "1 skid/1 Box DN:8017581539 PO#3000021308"
click at [675, 340] on header "Handling Options" at bounding box center [435, 352] width 861 height 24
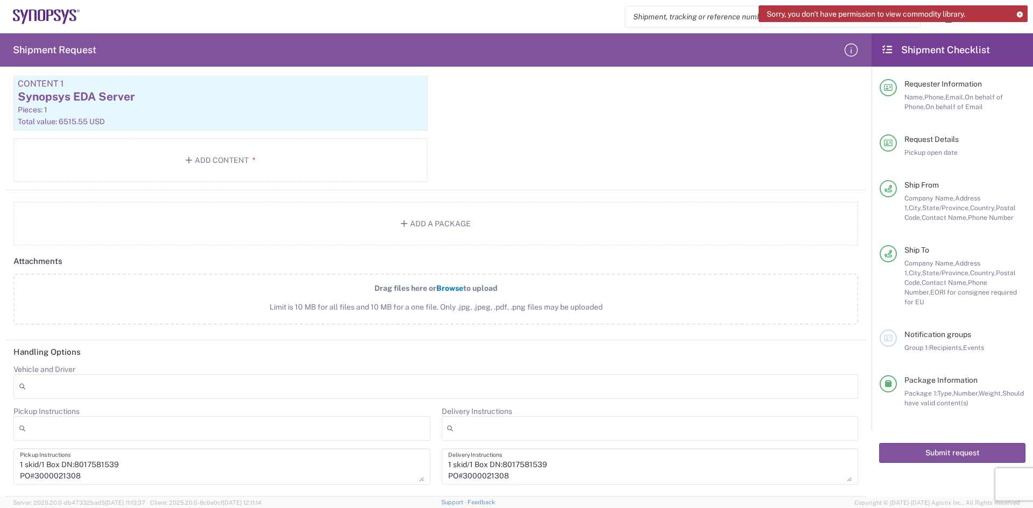
click at [663, 144] on div "Package 1 Skid(s) Type * Material used to package goods Bale(s) Basket(s) Bolt(…" at bounding box center [435, 58] width 861 height 265
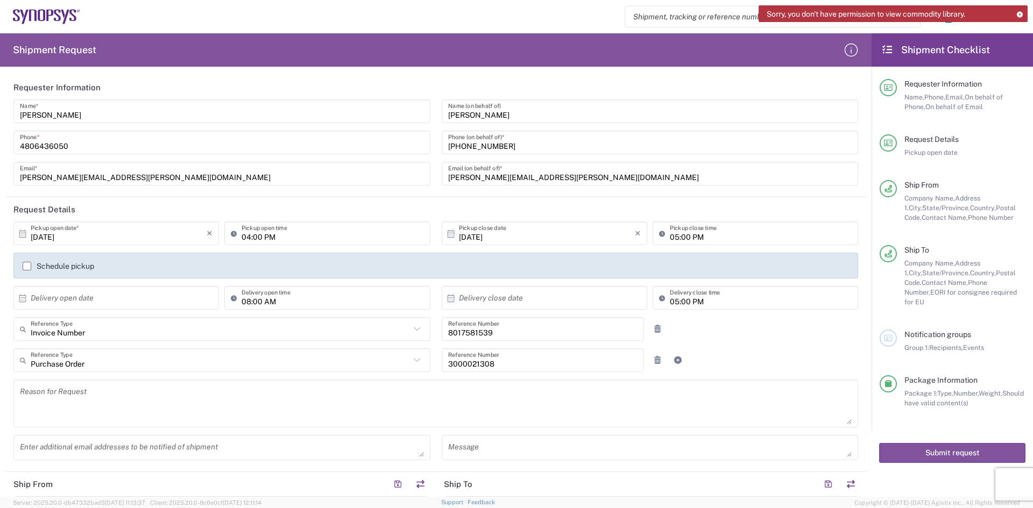
click at [120, 143] on input "4806436050" at bounding box center [222, 142] width 404 height 19
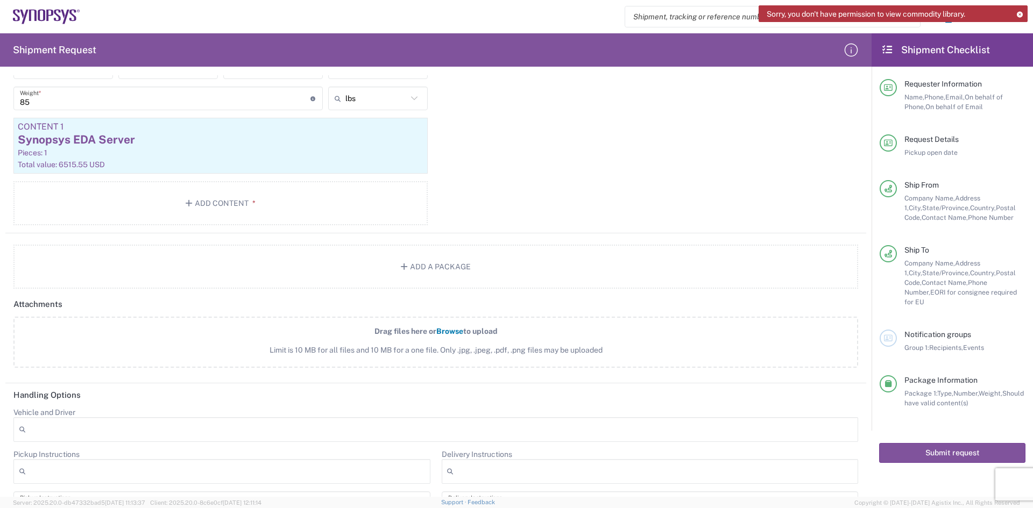
scroll to position [1059, 0]
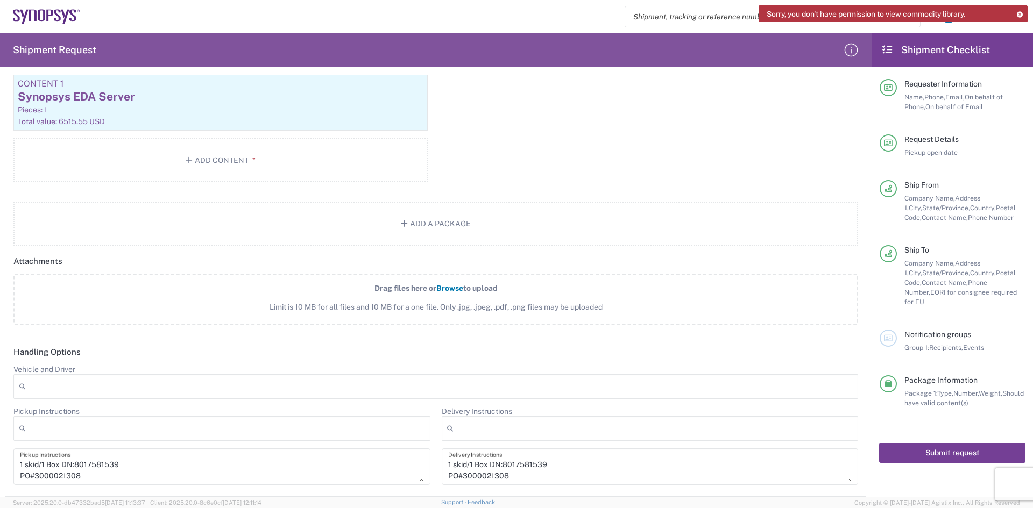
click at [929, 443] on button "Submit request" at bounding box center [952, 453] width 146 height 20
